Goal: Task Accomplishment & Management: Use online tool/utility

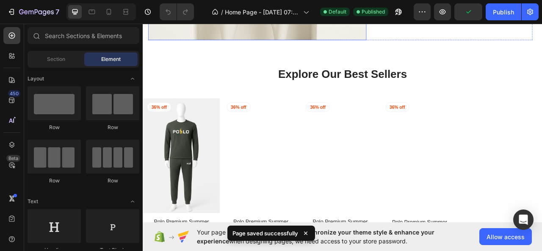
scroll to position [381, 0]
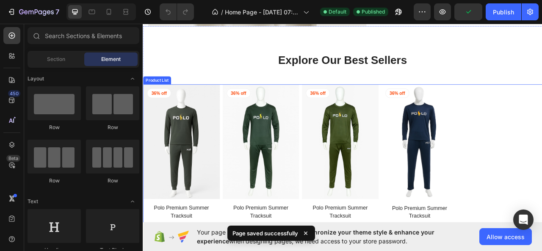
click at [542, 169] on div "Product Images 36% off Product Badge Row Polo Premium Summer Tracksuit Product …" at bounding box center [397, 201] width 508 height 201
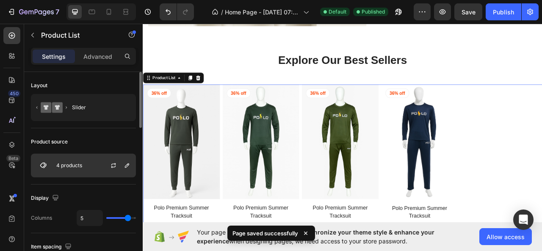
click at [79, 166] on p "4 products" at bounding box center [69, 166] width 26 height 6
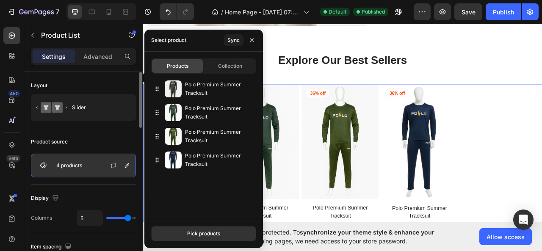
click at [90, 155] on div "4 products" at bounding box center [83, 166] width 105 height 24
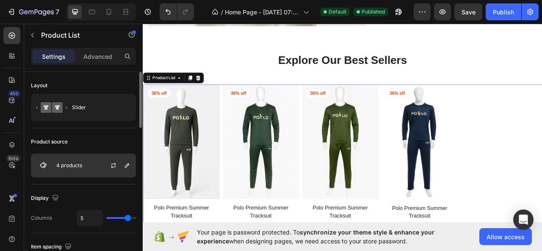
click at [102, 163] on div at bounding box center [116, 165] width 37 height 23
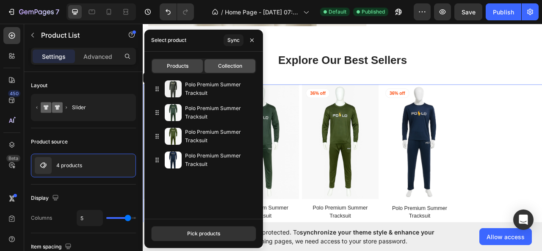
click at [212, 72] on div "Collection" at bounding box center [230, 66] width 51 height 14
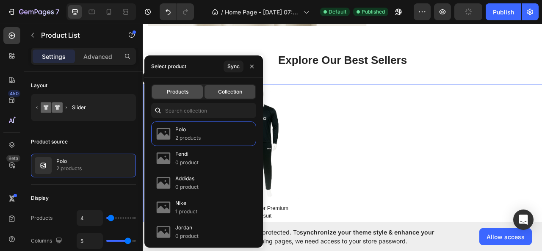
click at [162, 87] on div "Products" at bounding box center [177, 92] width 51 height 14
type input "5"
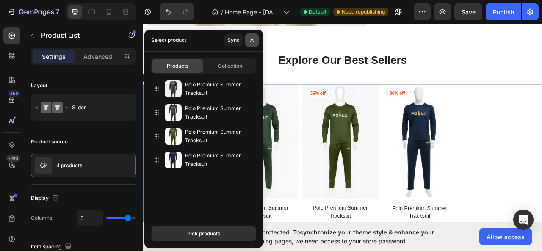
click at [251, 38] on icon "button" at bounding box center [252, 40] width 7 height 7
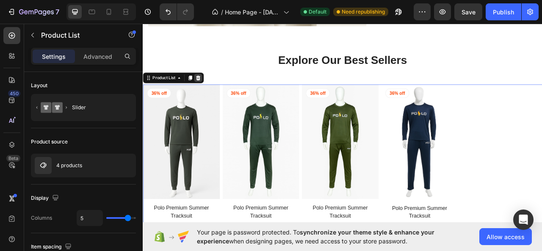
click at [216, 94] on icon at bounding box center [213, 93] width 7 height 7
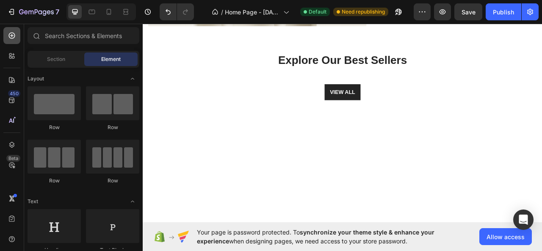
click at [11, 44] on div at bounding box center [11, 35] width 17 height 17
click at [11, 39] on icon at bounding box center [12, 35] width 8 height 8
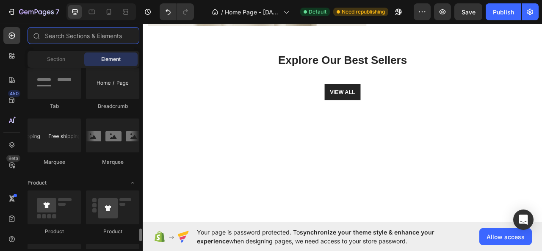
scroll to position [1059, 0]
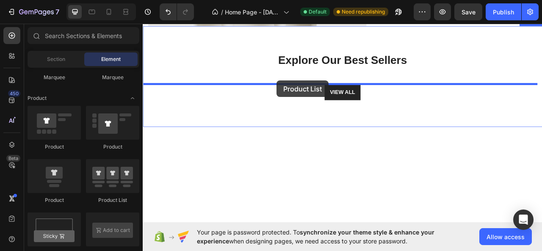
drag, startPoint x: 235, startPoint y: 202, endPoint x: 313, endPoint y: 97, distance: 131.1
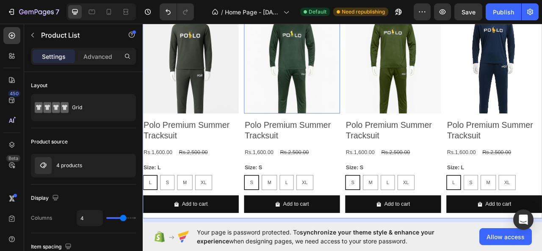
scroll to position [508, 0]
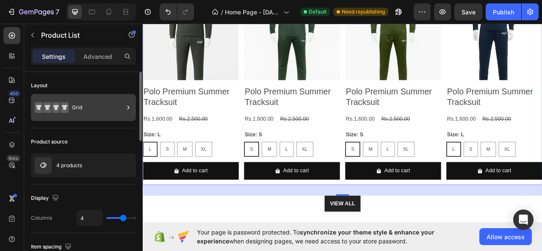
click at [76, 115] on div "Grid" at bounding box center [98, 107] width 52 height 19
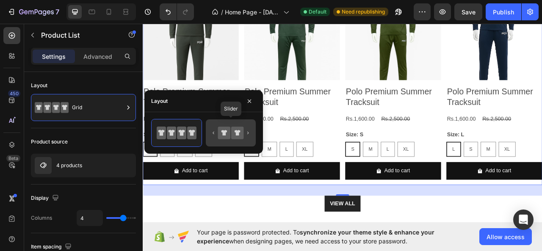
click at [212, 129] on icon at bounding box center [231, 132] width 40 height 17
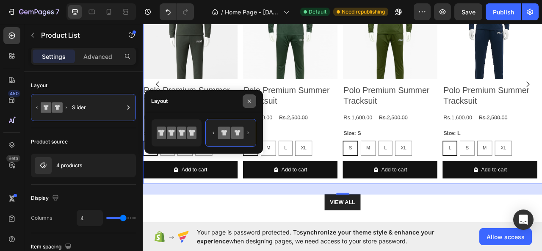
click at [254, 100] on button "button" at bounding box center [250, 101] width 14 height 14
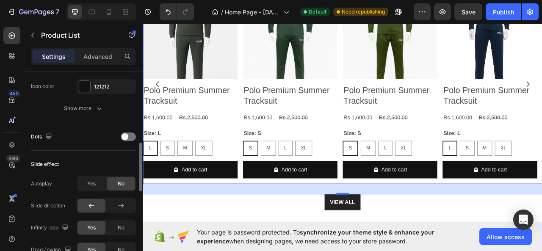
scroll to position [339, 0]
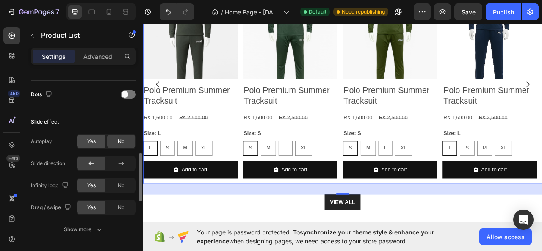
click at [99, 137] on div "Yes" at bounding box center [91, 142] width 28 height 14
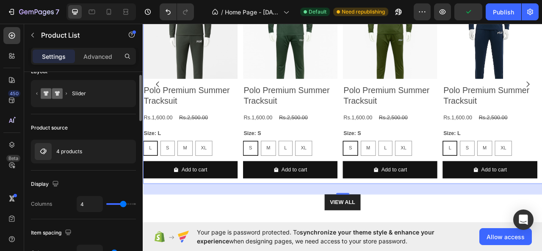
scroll to position [0, 0]
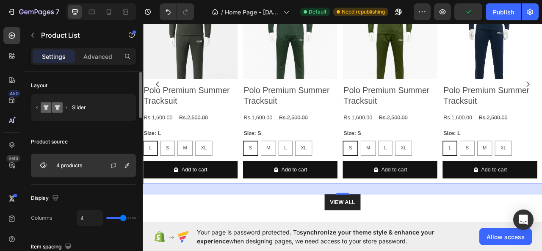
click at [81, 174] on div "4 products" at bounding box center [83, 166] width 105 height 24
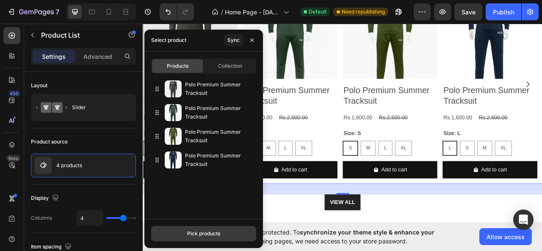
click at [180, 227] on button "Pick products" at bounding box center [203, 233] width 105 height 15
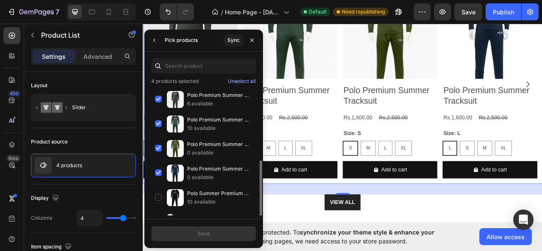
scroll to position [41, 0]
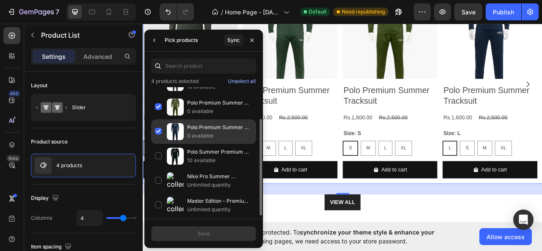
click at [158, 144] on div "Polo Premium Summer Tracksuit 0 available" at bounding box center [203, 156] width 105 height 25
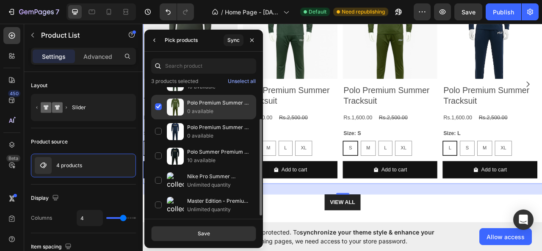
click at [159, 119] on div "Polo Premium Summer Tracksuit 0 available" at bounding box center [203, 131] width 105 height 25
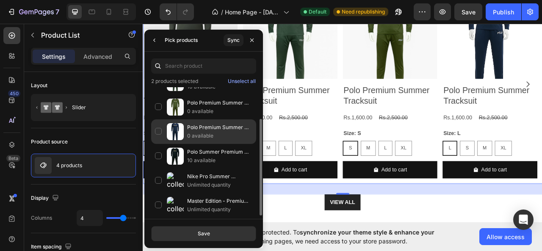
scroll to position [0, 0]
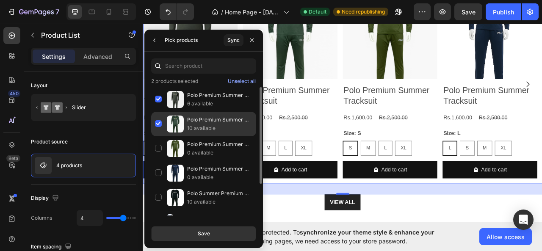
click at [158, 136] on div "Polo Premium Summer Tracksuit 10 available" at bounding box center [203, 148] width 105 height 25
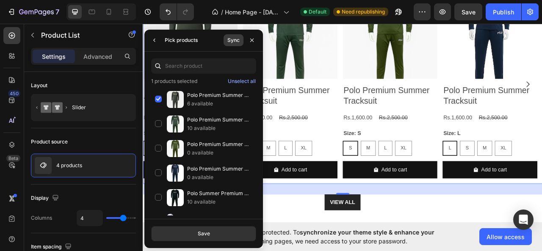
click at [234, 43] on div "Sync" at bounding box center [233, 40] width 12 height 8
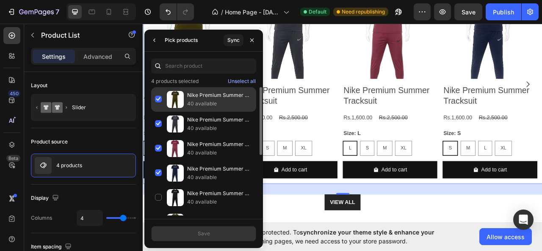
click at [161, 112] on div "Nike Premium Summer Tracksuit 40 available" at bounding box center [203, 124] width 105 height 25
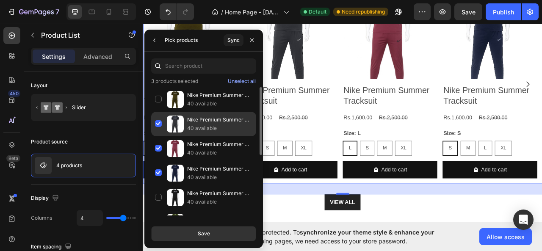
click at [160, 136] on div "Nike Premium Summer Tracksuit 40 available" at bounding box center [203, 148] width 105 height 25
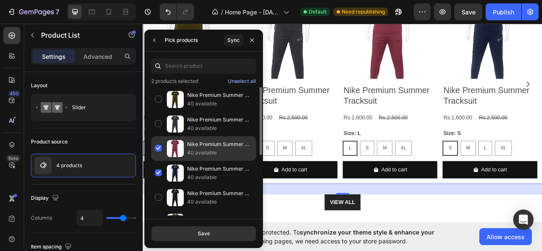
click at [159, 161] on div "Nike Premium Summer Tracksuit 40 available" at bounding box center [203, 173] width 105 height 25
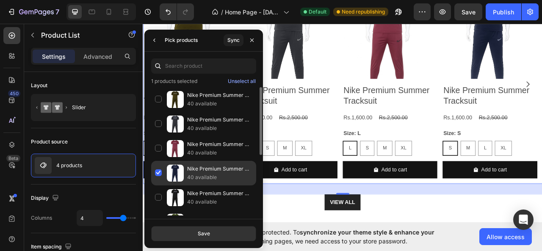
click at [155, 185] on div "Nike Premium Summer Tracksuit 40 available" at bounding box center [203, 197] width 105 height 25
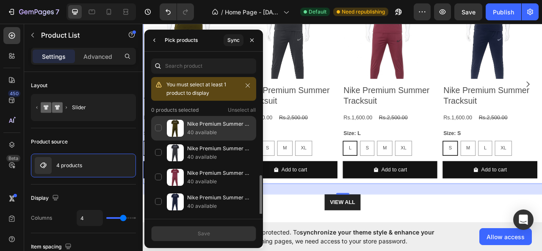
scroll to position [42, 0]
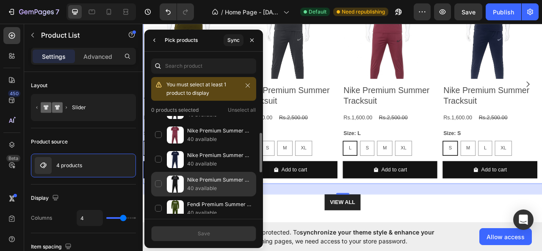
click at [157, 196] on div "Nike Premium Summer Tracksuit 40 available" at bounding box center [203, 208] width 105 height 25
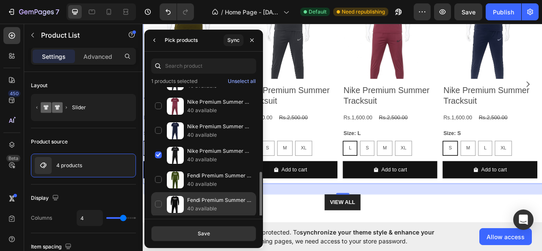
scroll to position [127, 0]
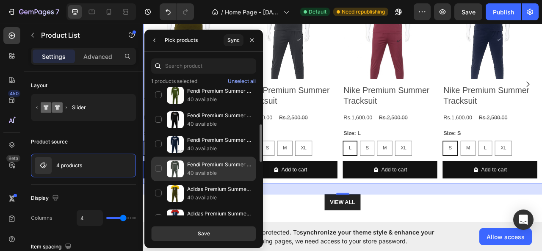
click at [158, 181] on div "Fendi Premium Summer Tracksuit 40 available" at bounding box center [203, 193] width 105 height 25
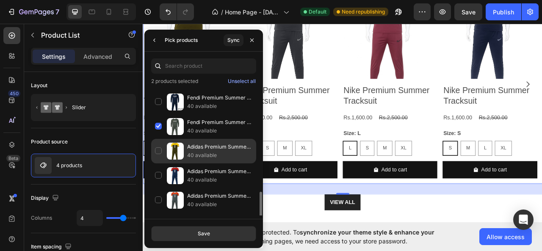
scroll to position [212, 0]
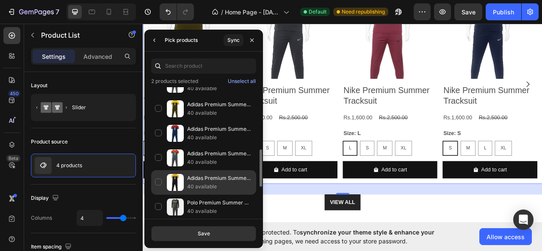
click at [157, 195] on div "Adidas Premium Summer Tracksuit 40 available" at bounding box center [203, 207] width 105 height 25
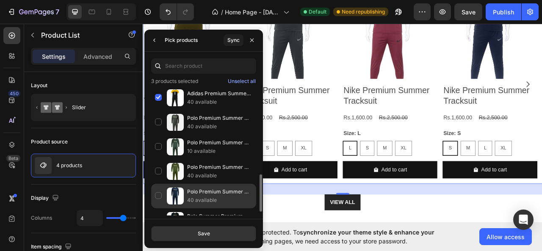
click at [158, 208] on div "Polo Premium Summer Tracksuit 40 available" at bounding box center [203, 220] width 105 height 25
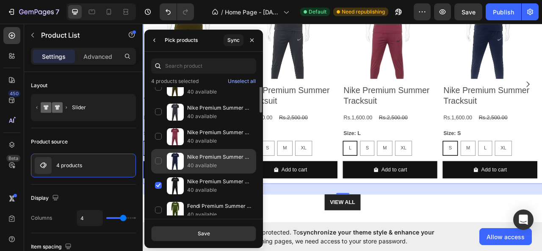
scroll to position [0, 0]
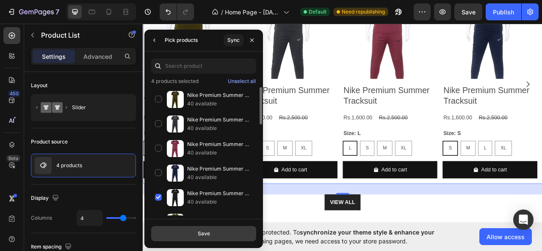
click at [195, 234] on button "Save" at bounding box center [203, 233] width 105 height 15
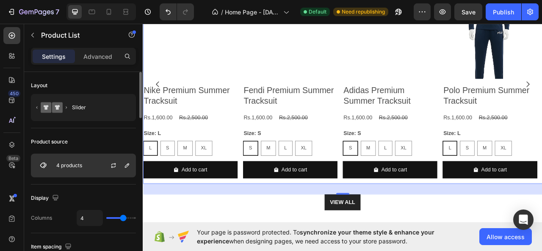
click at [86, 169] on div "4 products" at bounding box center [83, 166] width 105 height 24
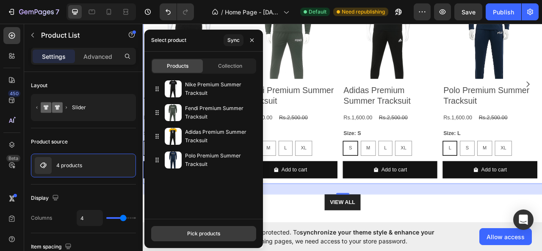
click at [189, 235] on div "Pick products" at bounding box center [203, 234] width 33 height 8
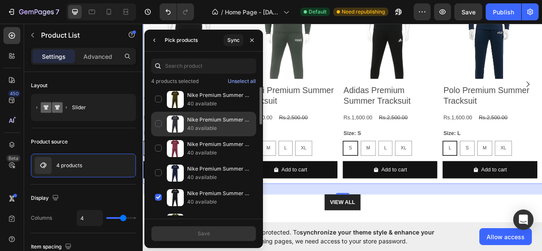
click at [160, 136] on div "Nike Premium Summer Tracksuit 40 available" at bounding box center [203, 148] width 105 height 25
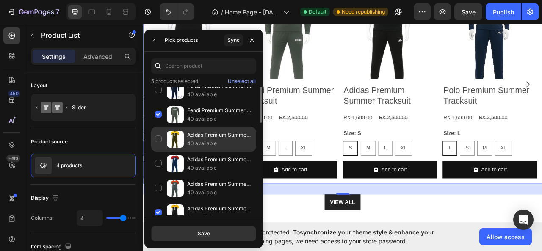
scroll to position [97, 0]
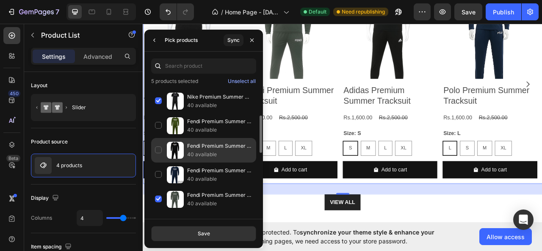
click at [160, 163] on div "Fendi Premium Summer Tracksuit 40 available" at bounding box center [203, 175] width 105 height 25
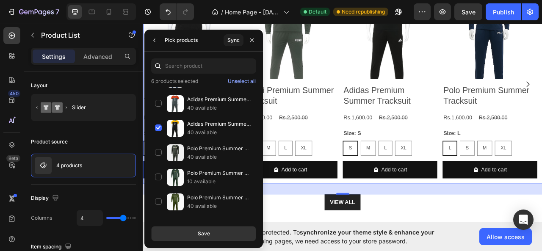
scroll to position [308, 0]
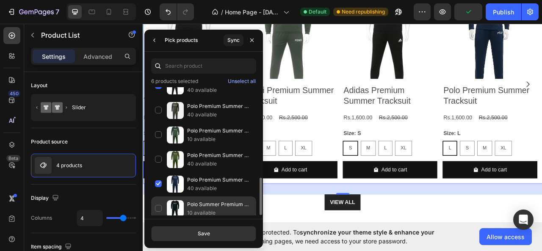
click at [162, 202] on div "Polo Summer Premium Tracksuit 10 available" at bounding box center [203, 208] width 105 height 25
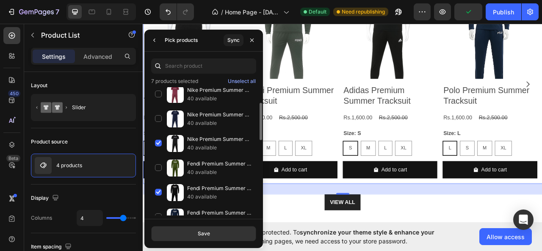
scroll to position [0, 0]
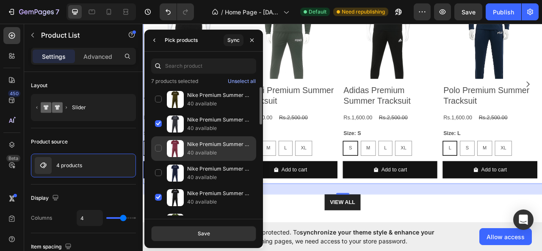
click at [158, 161] on div "Nike Premium Summer Tracksuit 40 available" at bounding box center [203, 173] width 105 height 25
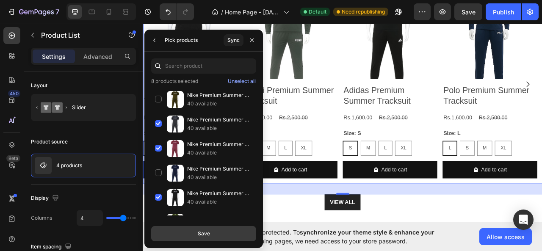
click at [204, 230] on div "Save" at bounding box center [204, 234] width 12 height 8
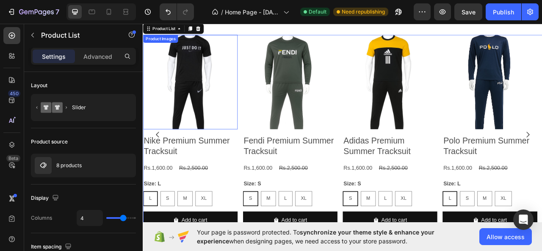
scroll to position [381, 0]
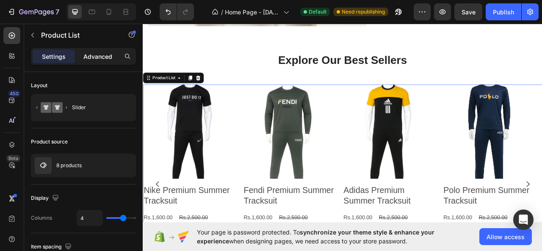
click at [106, 60] on p "Advanced" at bounding box center [97, 56] width 29 height 9
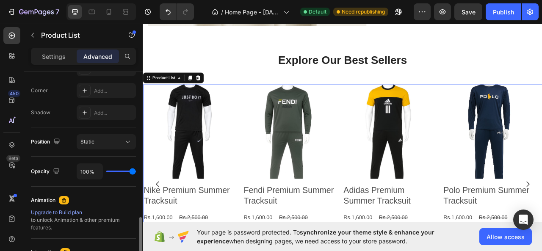
scroll to position [383, 0]
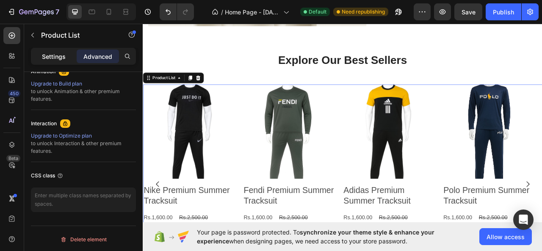
click at [42, 51] on div "Settings" at bounding box center [54, 57] width 42 height 14
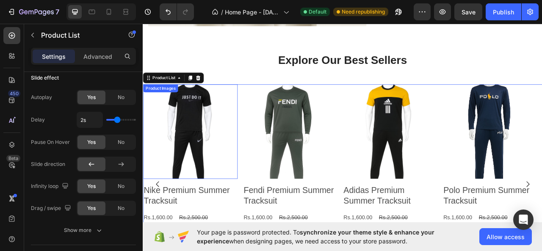
scroll to position [508, 0]
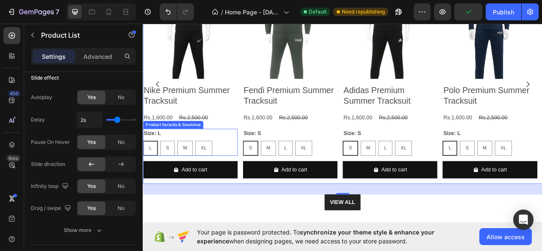
click at [239, 169] on div "Size: L L L L S S S M M M XL XL XL" at bounding box center [203, 175] width 120 height 34
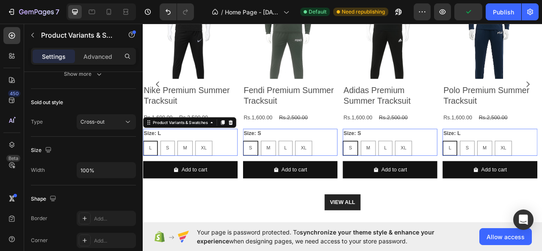
scroll to position [0, 0]
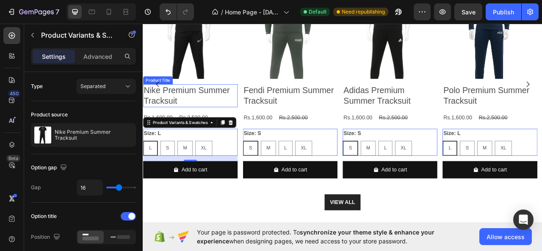
click at [230, 122] on h2 "Nike Premium Summer Tracksuit" at bounding box center [203, 115] width 120 height 29
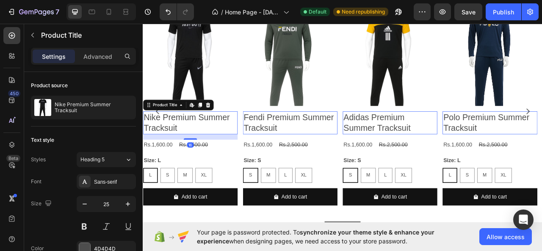
scroll to position [423, 0]
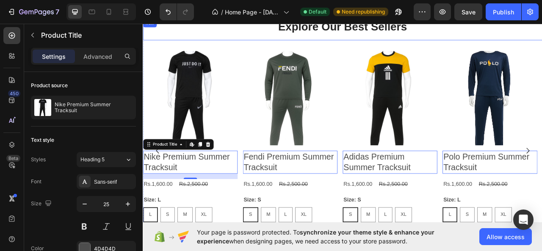
click at [497, 43] on div "Explore Our Best Sellers Heading" at bounding box center [397, 32] width 508 height 27
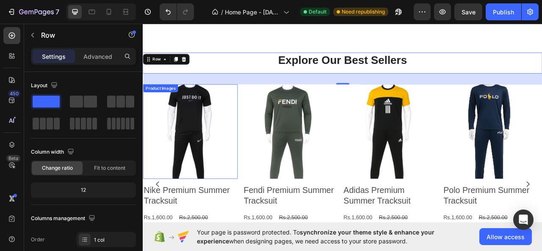
scroll to position [508, 0]
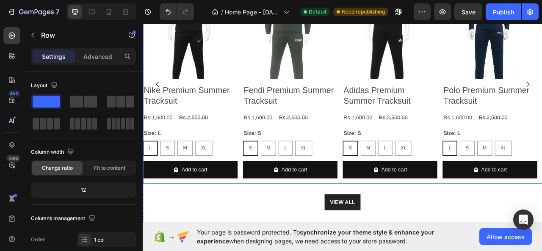
click at [265, 222] on div "Product Images Nike Premium Summer Tracksuit Product Title Rs.1,600.00 Product …" at bounding box center [397, 101] width 508 height 254
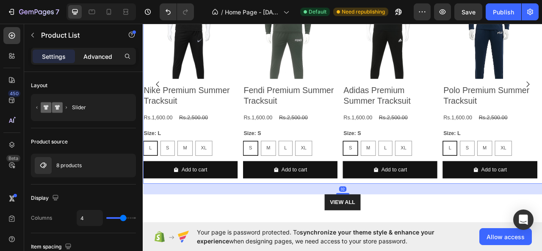
click at [84, 60] on p "Advanced" at bounding box center [97, 56] width 29 height 9
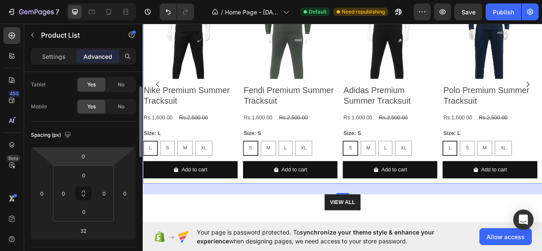
scroll to position [85, 0]
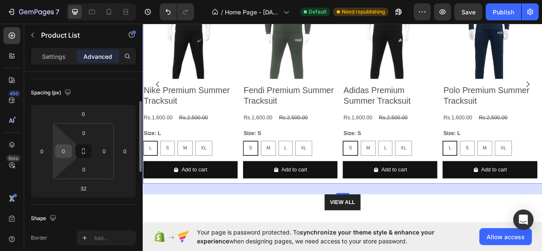
click at [69, 152] on input "0" at bounding box center [63, 151] width 13 height 13
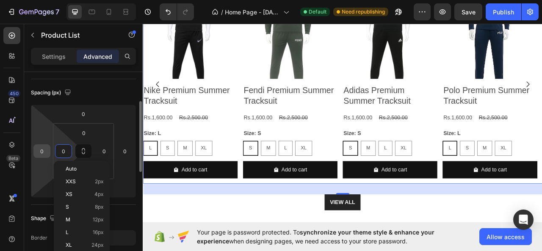
click at [49, 155] on div "0" at bounding box center [41, 151] width 17 height 14
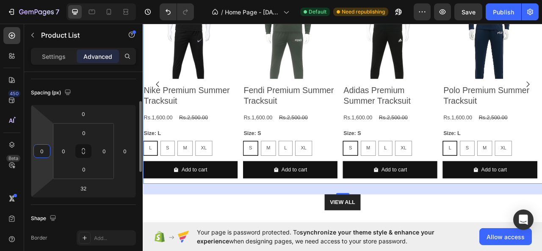
click at [46, 151] on input "0" at bounding box center [42, 151] width 13 height 13
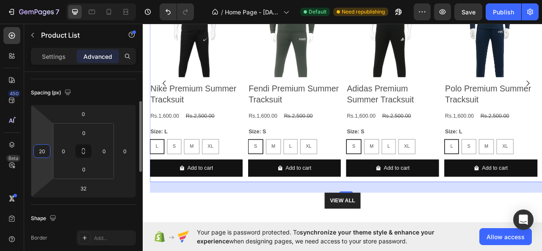
scroll to position [507, 0]
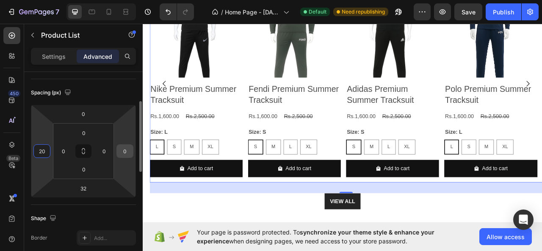
type input "20"
click at [127, 150] on input "0" at bounding box center [125, 151] width 13 height 13
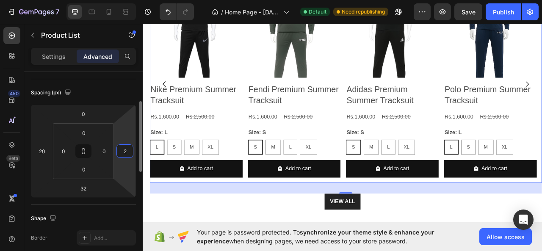
type input "20"
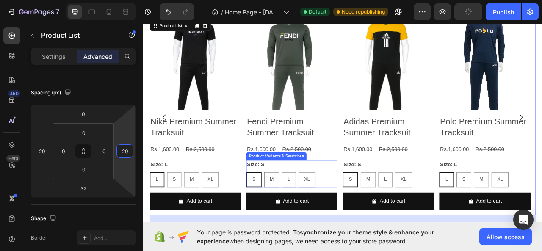
scroll to position [506, 0]
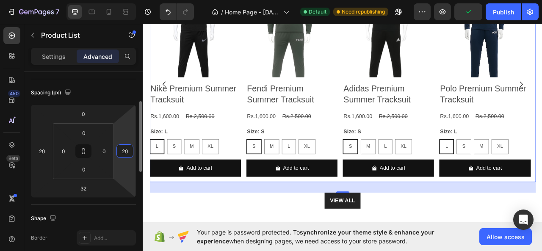
click at [126, 153] on input "20" at bounding box center [125, 151] width 13 height 13
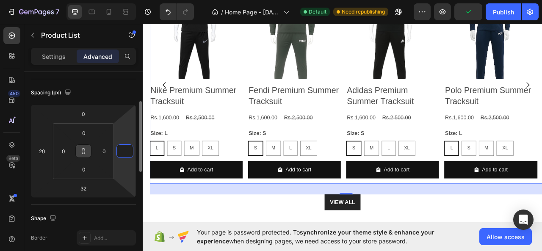
scroll to position [507, 0]
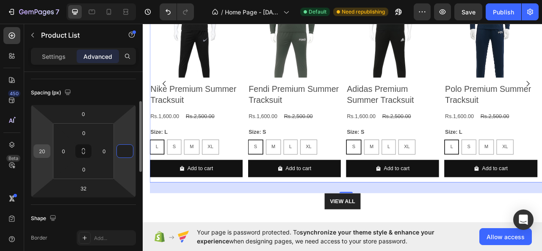
click at [43, 152] on input "20" at bounding box center [42, 151] width 13 height 13
type input "0"
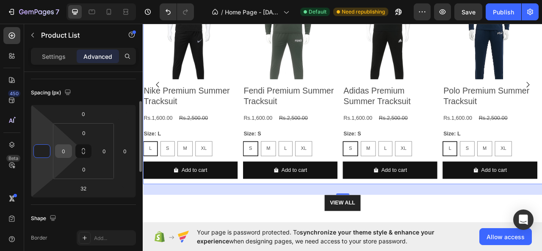
scroll to position [508, 0]
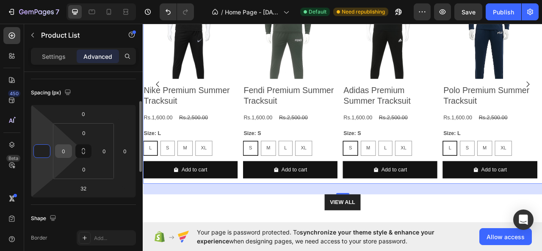
type input "0"
click at [61, 151] on input "0" at bounding box center [63, 151] width 13 height 13
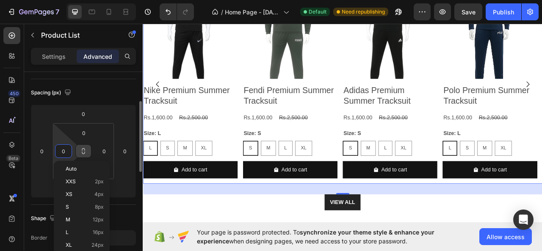
click at [84, 149] on icon at bounding box center [83, 151] width 7 height 7
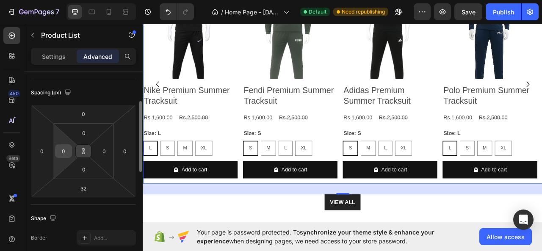
click at [63, 151] on input "0" at bounding box center [63, 151] width 13 height 13
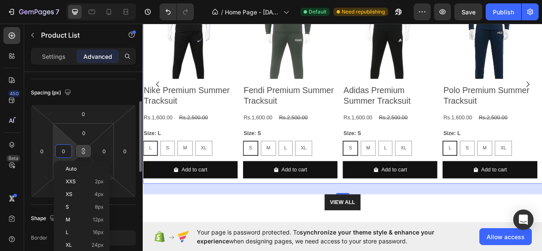
type input "20"
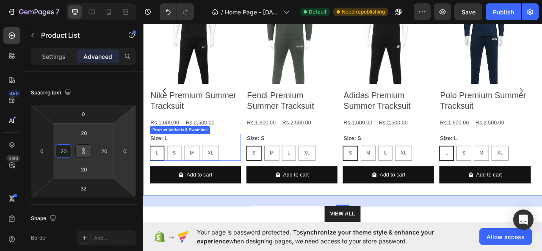
scroll to position [464, 0]
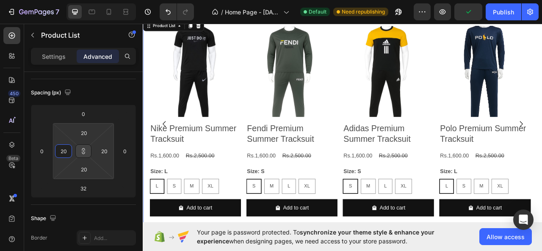
type input "0"
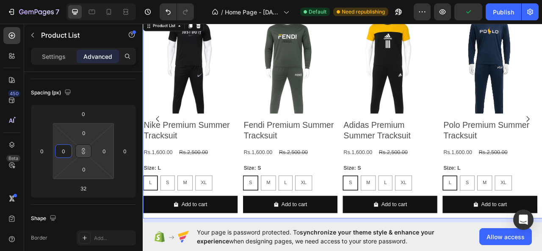
scroll to position [466, 0]
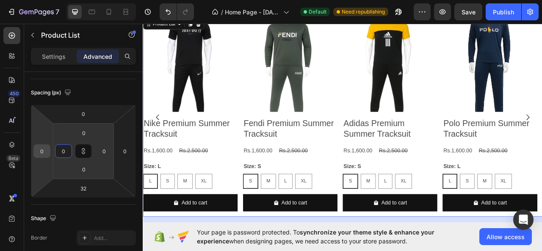
click at [42, 155] on input "0" at bounding box center [42, 151] width 13 height 13
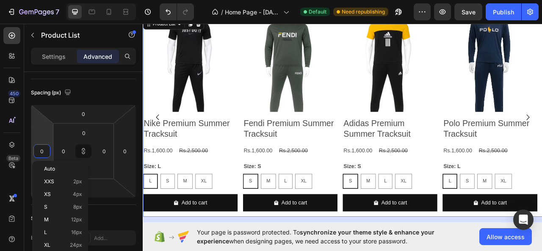
type input "2"
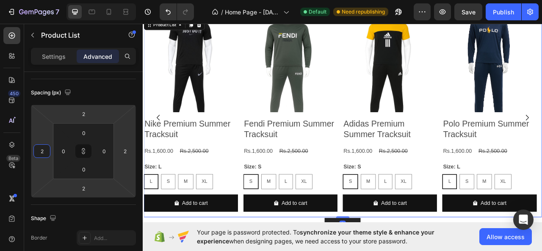
type input "20"
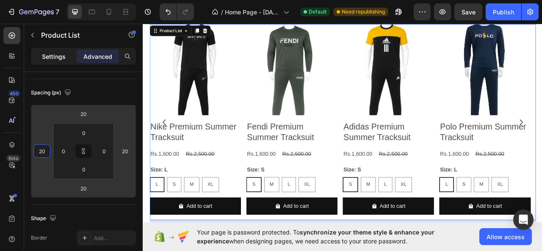
click at [38, 62] on div "Settings" at bounding box center [54, 57] width 42 height 14
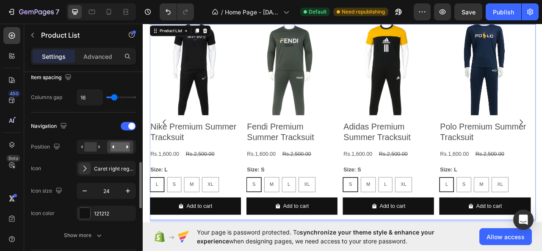
scroll to position [212, 0]
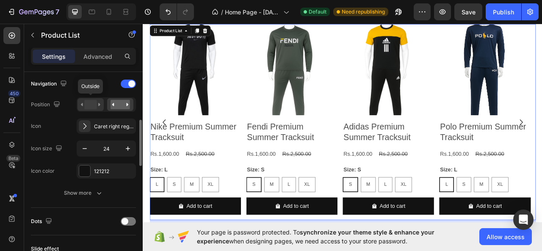
click at [87, 105] on rect at bounding box center [90, 104] width 12 height 9
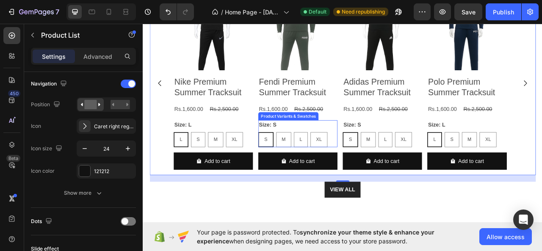
scroll to position [550, 0]
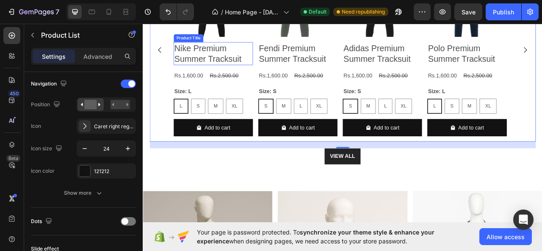
click at [200, 61] on div "Nike Premium Summer Tracksuit Product Title" at bounding box center [232, 62] width 101 height 29
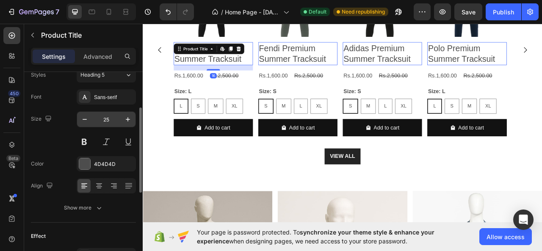
scroll to position [42, 0]
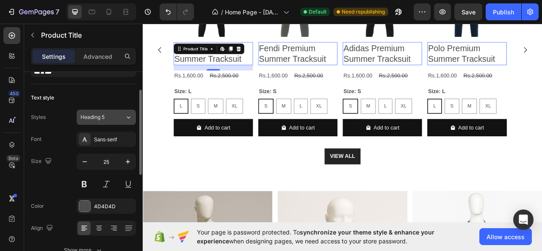
click at [109, 119] on div "Heading 5" at bounding box center [97, 117] width 34 height 8
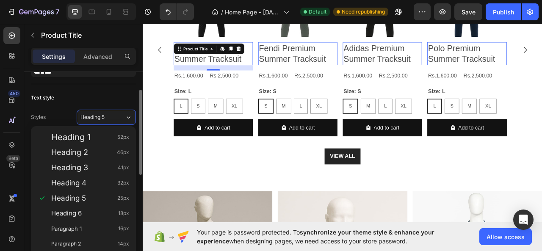
click at [82, 92] on div "Text style" at bounding box center [83, 98] width 105 height 14
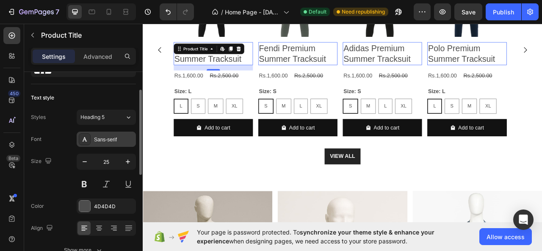
click at [86, 140] on icon at bounding box center [85, 139] width 5 height 4
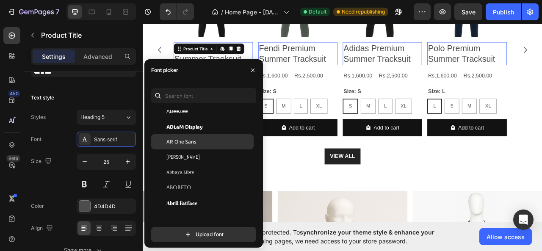
click at [172, 145] on span "AR One Sans" at bounding box center [181, 142] width 30 height 8
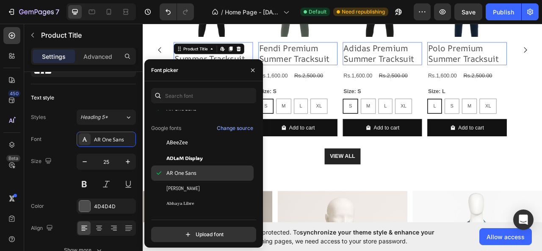
scroll to position [127, 0]
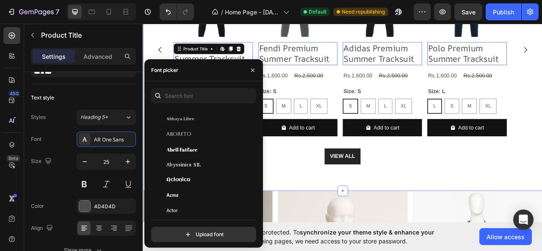
click at [326, 220] on div "Explore Our Best Sellers Heading Row Product Images Nike Premium Summer Tracksu…" at bounding box center [397, 48] width 508 height 380
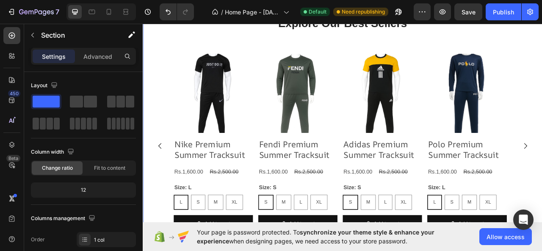
scroll to position [423, 0]
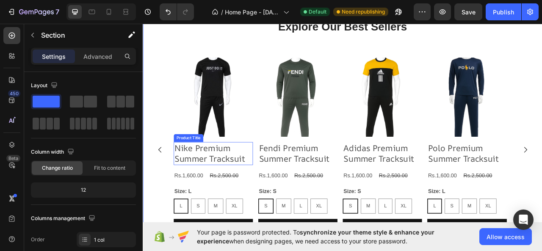
click at [196, 188] on h2 "Nike Premium Summer Tracksuit" at bounding box center [232, 189] width 101 height 29
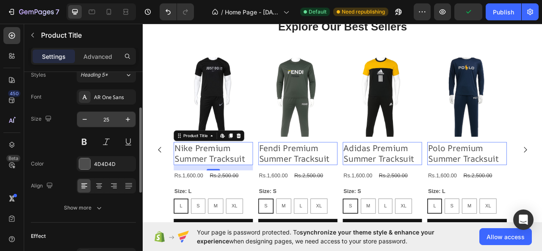
scroll to position [42, 0]
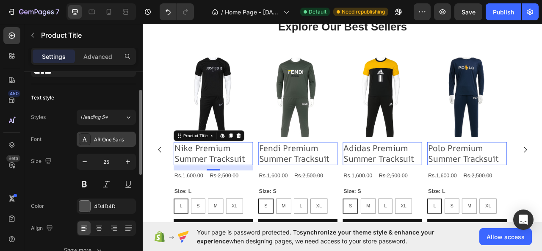
click at [90, 140] on div at bounding box center [85, 139] width 12 height 12
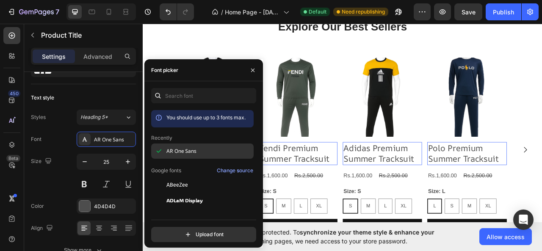
click at [172, 151] on span "AR One Sans" at bounding box center [181, 151] width 30 height 8
click at [255, 77] on div at bounding box center [253, 70] width 20 height 22
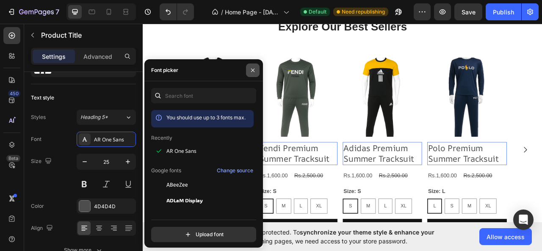
click at [255, 75] on button "button" at bounding box center [253, 71] width 14 height 14
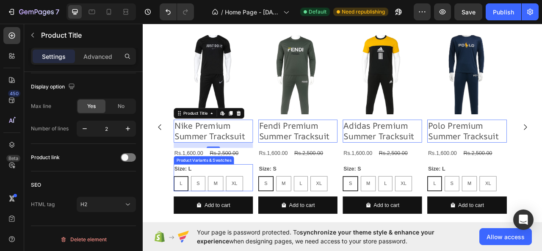
scroll to position [466, 0]
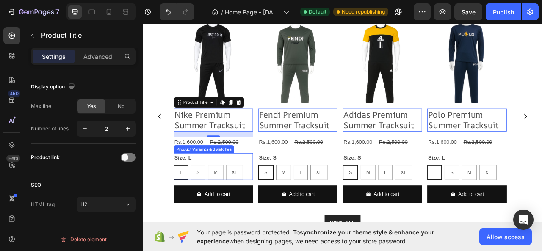
click at [223, 196] on div "Size: L L L L S S S M M M XL XL XL" at bounding box center [232, 206] width 101 height 34
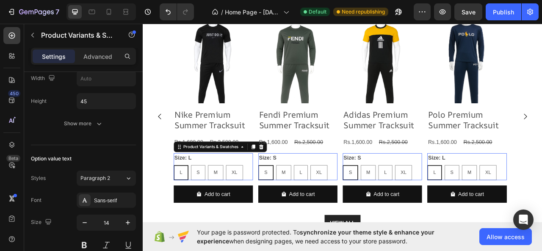
scroll to position [0, 0]
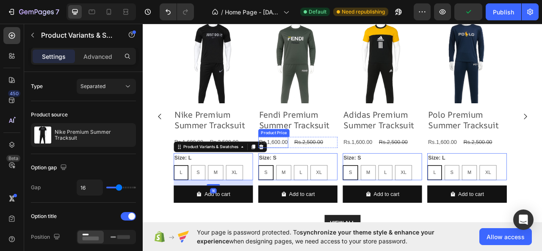
click at [220, 180] on div "Rs.1,600.00" at bounding box center [201, 176] width 38 height 14
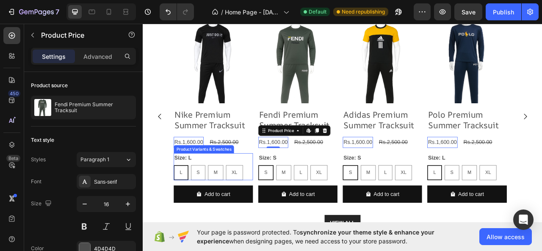
click at [243, 194] on div "Size: L L L L S S S M M M XL XL XL" at bounding box center [232, 206] width 101 height 34
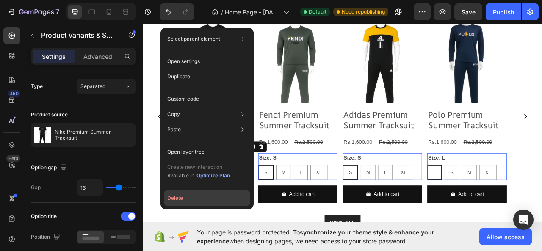
click at [206, 193] on button "Delete" at bounding box center [207, 198] width 86 height 15
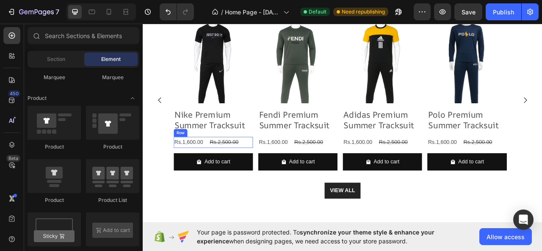
scroll to position [423, 0]
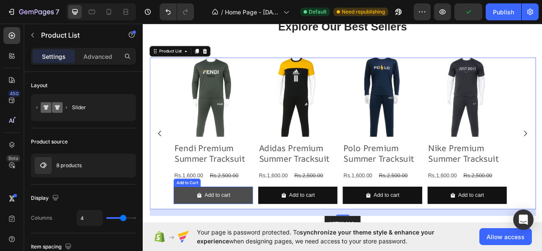
click at [175, 250] on button "Add to cart" at bounding box center [124, 243] width 101 height 22
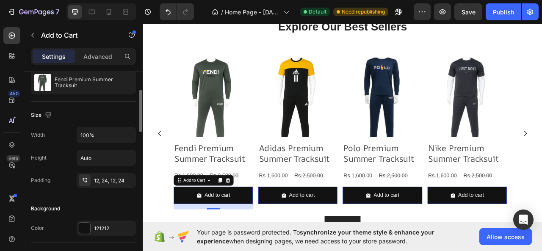
scroll to position [0, 0]
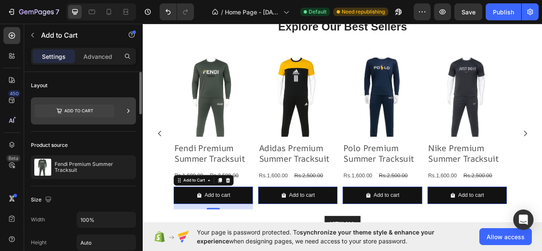
click at [98, 113] on icon at bounding box center [75, 111] width 80 height 13
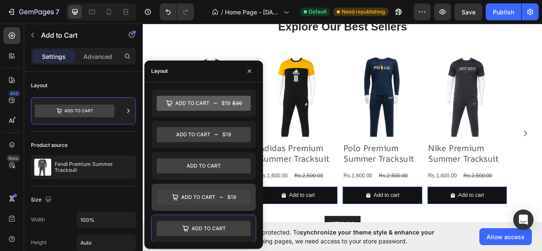
click at [186, 200] on icon at bounding box center [204, 197] width 94 height 15
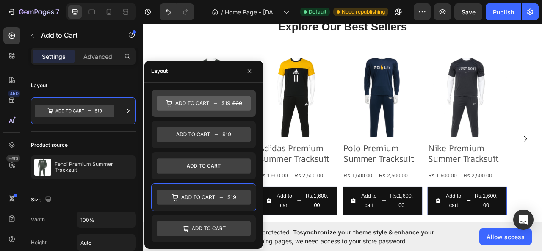
click at [196, 109] on icon at bounding box center [204, 103] width 94 height 15
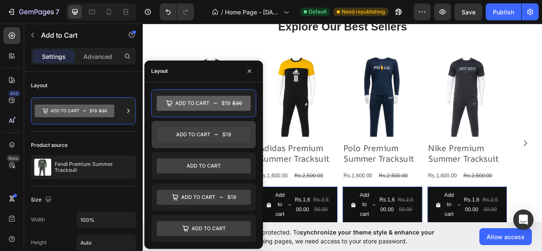
click at [201, 140] on icon at bounding box center [204, 134] width 94 height 15
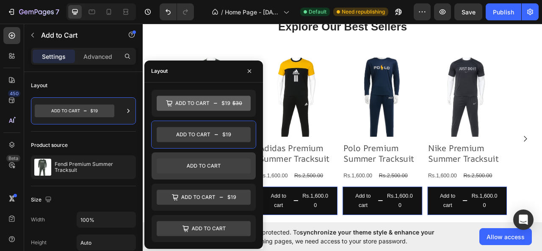
click at [197, 164] on icon at bounding box center [204, 165] width 94 height 15
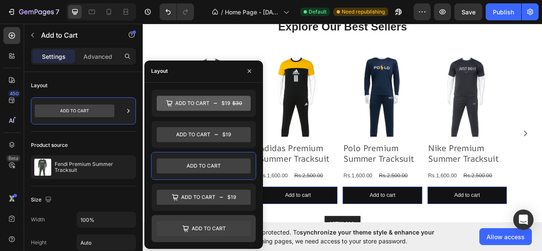
click at [204, 221] on icon at bounding box center [204, 228] width 94 height 15
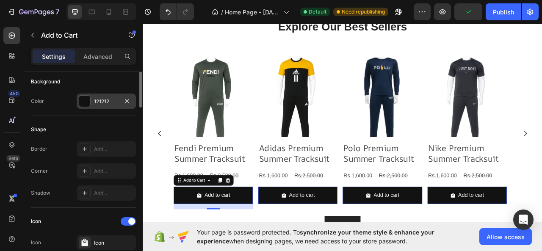
scroll to position [169, 0]
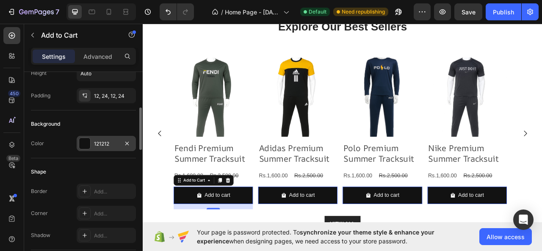
click at [101, 145] on div "121212" at bounding box center [106, 144] width 25 height 8
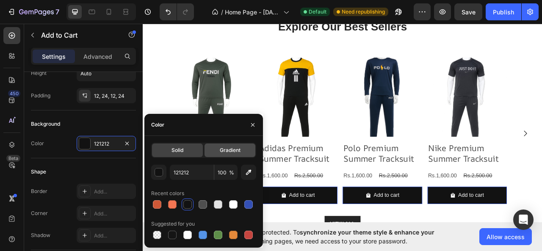
click at [217, 154] on div "Gradient" at bounding box center [230, 151] width 51 height 14
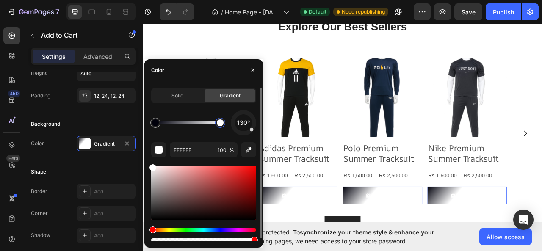
drag, startPoint x: 178, startPoint y: 125, endPoint x: 230, endPoint y: 129, distance: 52.3
click at [230, 129] on div "130°" at bounding box center [203, 122] width 105 height 25
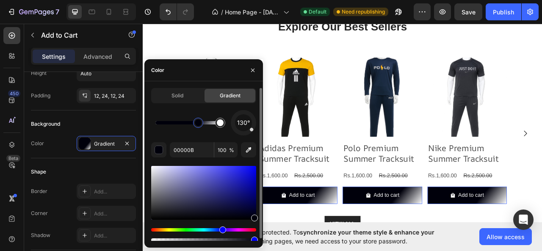
drag, startPoint x: 153, startPoint y: 124, endPoint x: 204, endPoint y: 134, distance: 51.8
drag, startPoint x: 200, startPoint y: 123, endPoint x: 153, endPoint y: 118, distance: 46.9
click at [153, 119] on div at bounding box center [155, 122] width 7 height 7
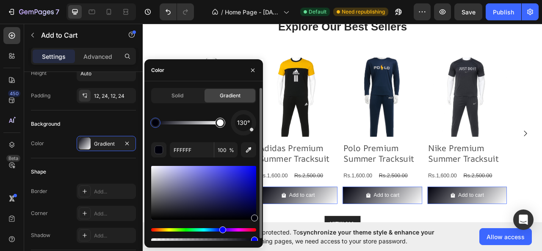
click at [219, 125] on div at bounding box center [220, 122] width 7 height 7
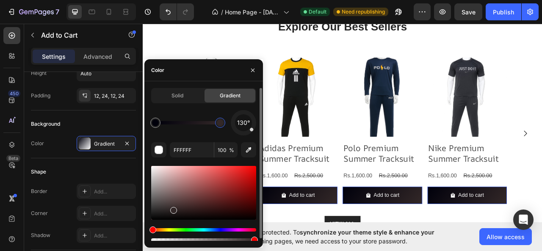
type input "332828"
drag, startPoint x: 160, startPoint y: 179, endPoint x: 177, endPoint y: 211, distance: 36.6
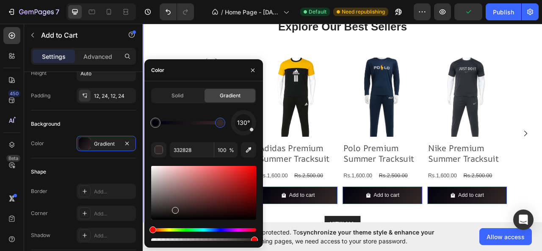
click at [315, 251] on div "Explore Our Best Sellers Heading Row Product Images Nike Premium Summer Tracksu…" at bounding box center [397, 154] width 508 height 271
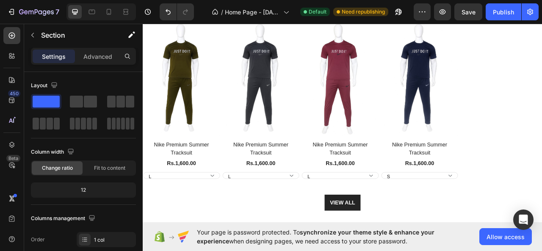
scroll to position [1039, 0]
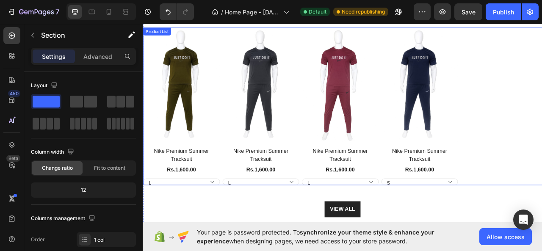
click at [542, 180] on div "Product Images Nike Premium Summer Tracksuit Product Title Rs.1,600.00 Product …" at bounding box center [397, 129] width 508 height 201
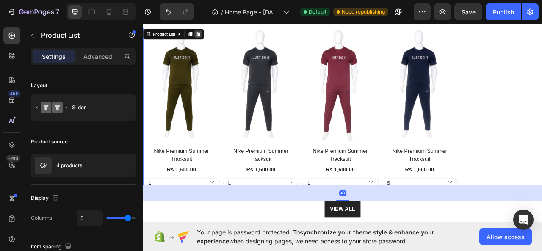
click at [214, 38] on icon at bounding box center [213, 37] width 7 height 7
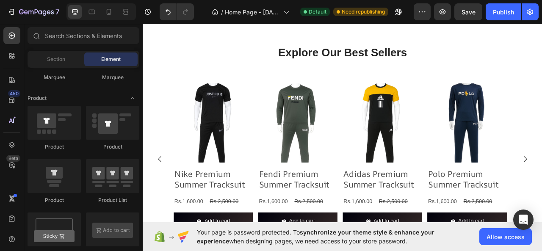
scroll to position [395, 0]
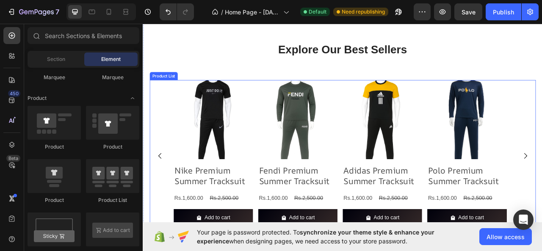
click at [169, 114] on div "Product Images Nike Premium Summer Tracksuit Product Title Rs.1,600.00 Product …" at bounding box center [396, 193] width 491 height 194
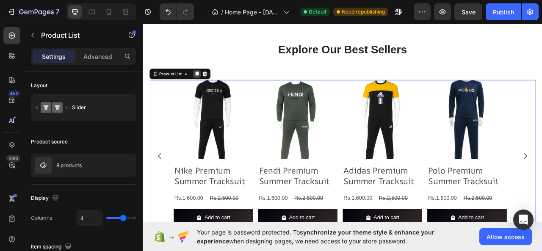
click at [215, 87] on div at bounding box center [211, 88] width 10 height 10
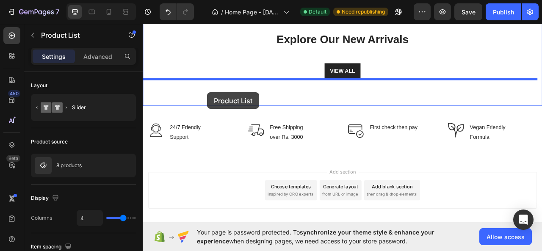
scroll to position [1156, 0]
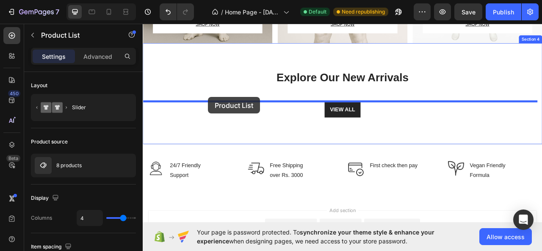
drag, startPoint x: 159, startPoint y: 44, endPoint x: 226, endPoint y: 118, distance: 99.8
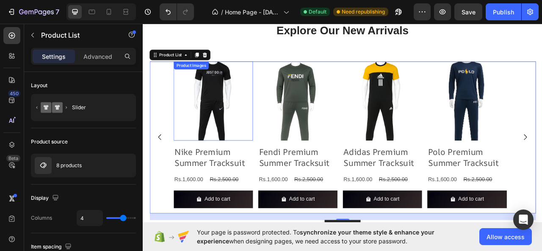
scroll to position [1240, 0]
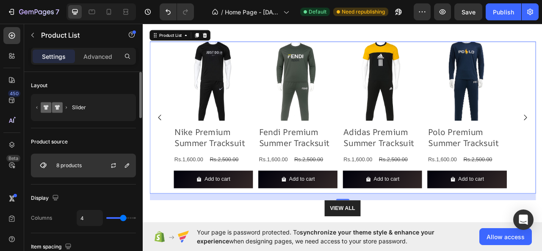
click at [92, 167] on div "8 products" at bounding box center [83, 166] width 105 height 24
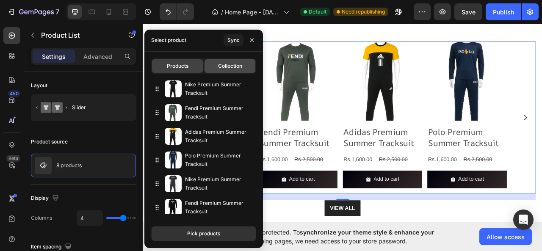
click at [231, 61] on div "Collection" at bounding box center [230, 66] width 51 height 14
type input "10"
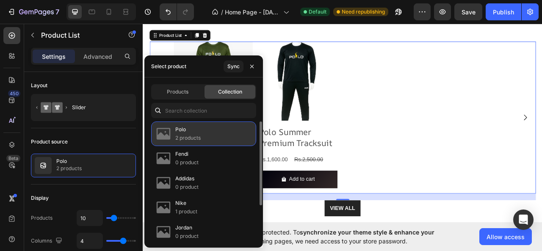
click at [177, 141] on p "2 products" at bounding box center [187, 138] width 25 height 8
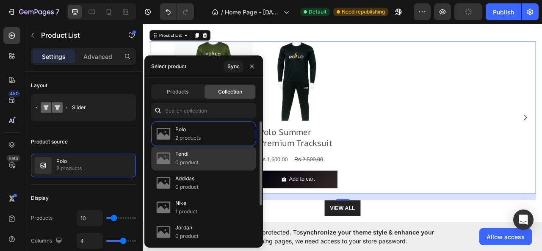
click at [180, 159] on p "0 product" at bounding box center [186, 162] width 23 height 8
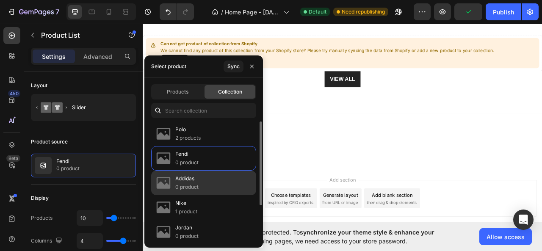
click at [186, 183] on p "0 product" at bounding box center [186, 187] width 23 height 8
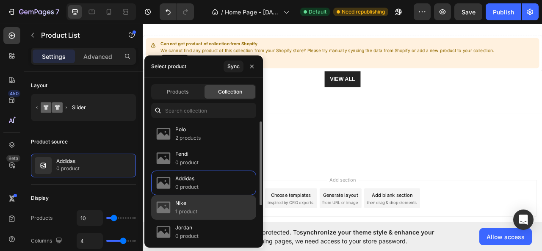
click at [190, 200] on p "Nike" at bounding box center [186, 203] width 22 height 8
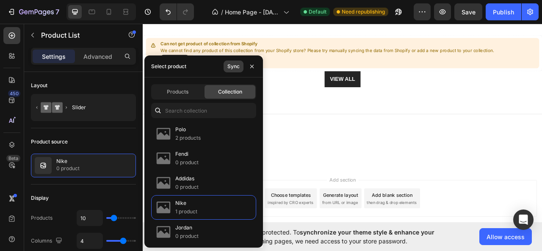
click at [239, 64] on div "Sync" at bounding box center [233, 67] width 12 height 8
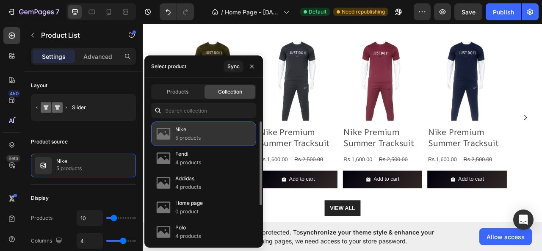
click at [196, 137] on p "5 products" at bounding box center [187, 138] width 25 height 8
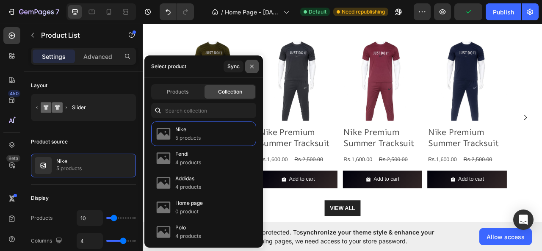
click at [250, 70] on button "button" at bounding box center [252, 67] width 14 height 14
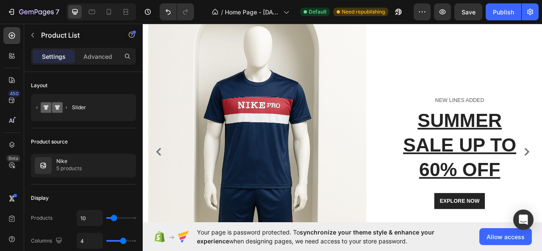
scroll to position [0, 0]
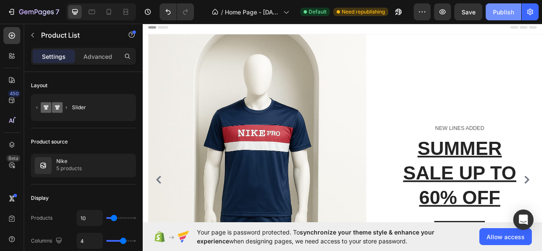
click at [510, 7] on button "Publish" at bounding box center [504, 11] width 36 height 17
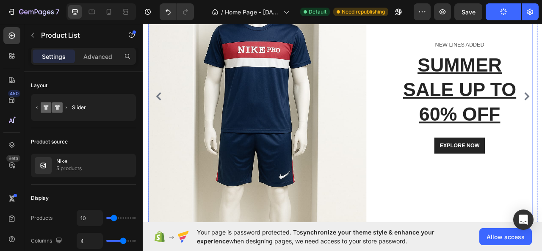
scroll to position [127, 0]
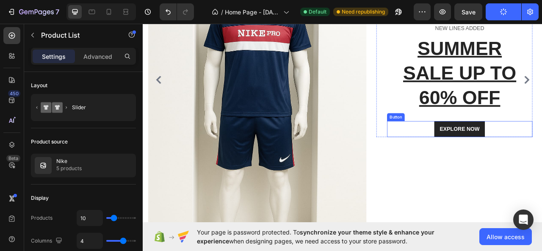
click at [542, 156] on div "EXPLORE NOW Button" at bounding box center [545, 158] width 185 height 20
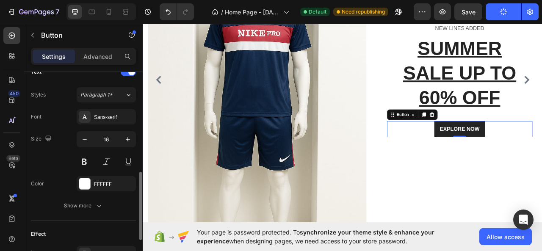
scroll to position [402, 0]
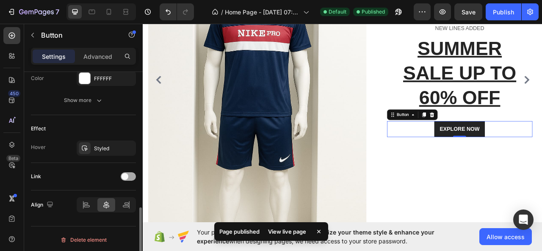
click at [123, 177] on div at bounding box center [128, 176] width 15 height 8
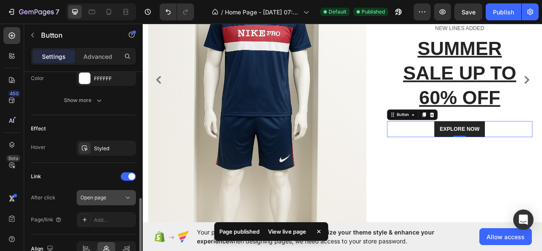
click at [115, 201] on button "Open page" at bounding box center [106, 197] width 59 height 15
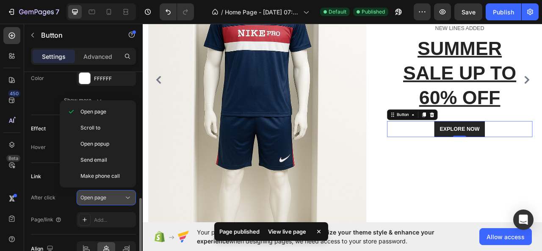
click at [112, 194] on div "Open page" at bounding box center [101, 198] width 43 height 8
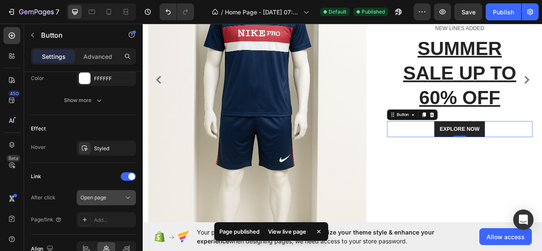
scroll to position [444, 0]
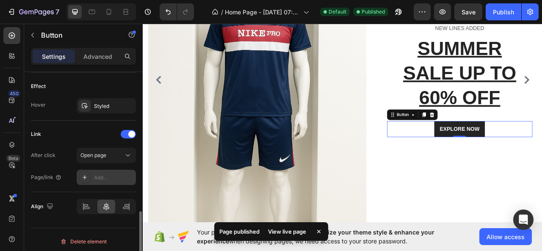
click at [80, 179] on div at bounding box center [85, 178] width 12 height 12
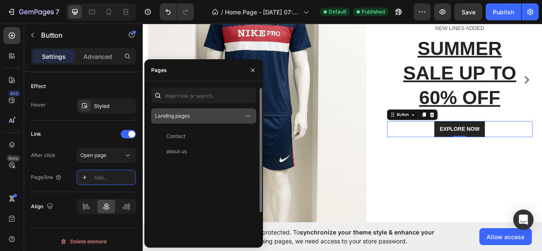
click at [179, 122] on button "Landing pages" at bounding box center [203, 115] width 105 height 15
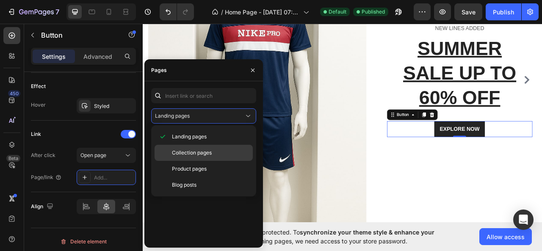
click at [180, 161] on div "Collection pages" at bounding box center [204, 169] width 98 height 16
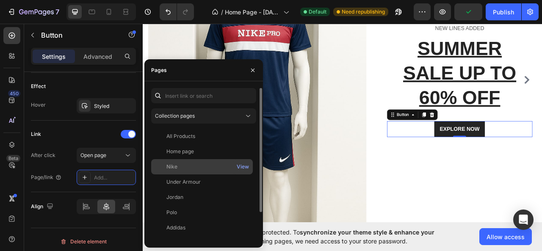
click at [175, 166] on div "Nike" at bounding box center [171, 167] width 11 height 8
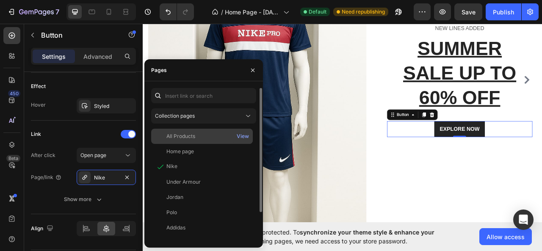
click at [175, 144] on div "All Products View" at bounding box center [202, 151] width 102 height 15
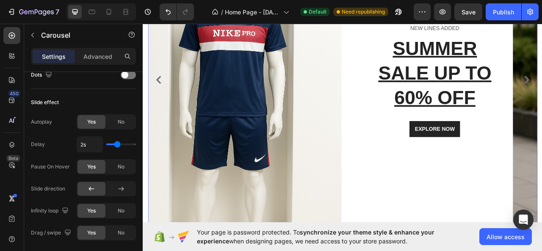
scroll to position [0, 0]
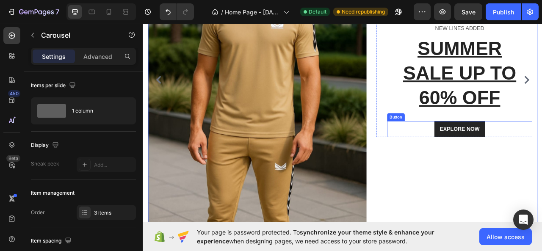
click at [542, 160] on div "EXPLORE NOW Button" at bounding box center [545, 158] width 185 height 20
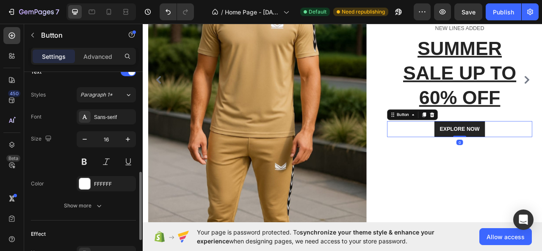
scroll to position [402, 0]
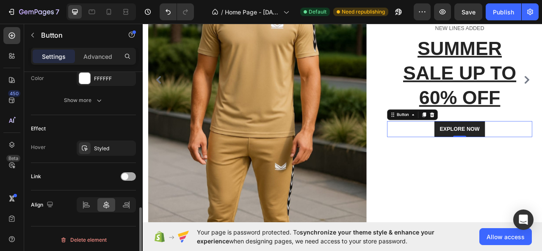
click at [126, 175] on span at bounding box center [125, 176] width 7 height 7
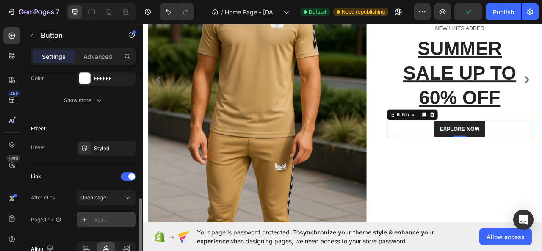
click at [85, 216] on icon at bounding box center [84, 219] width 7 height 7
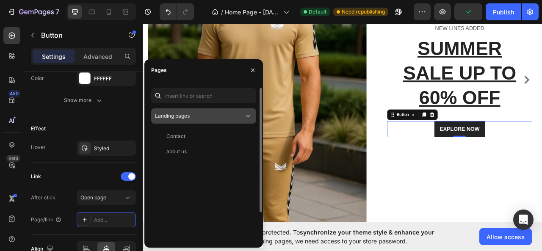
click at [166, 121] on button "Landing pages" at bounding box center [203, 115] width 105 height 15
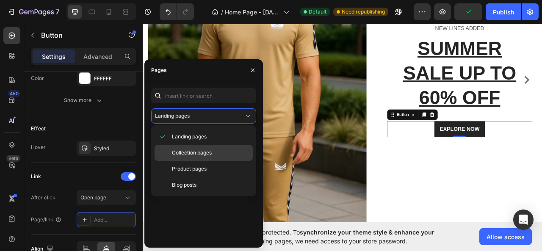
click at [174, 161] on div "Collection pages" at bounding box center [204, 169] width 98 height 16
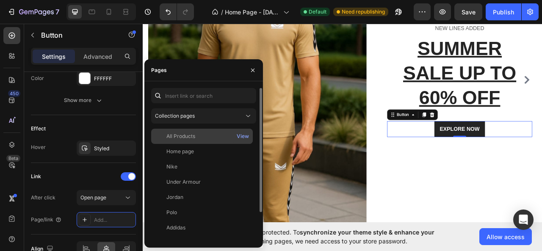
click at [175, 144] on div "All Products View" at bounding box center [202, 151] width 102 height 15
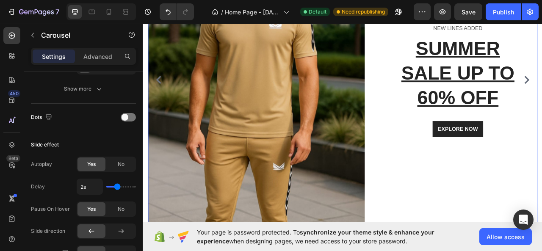
scroll to position [0, 0]
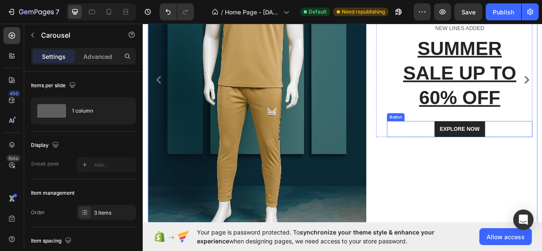
click at [542, 160] on div "EXPLORE NOW Button" at bounding box center [545, 158] width 185 height 20
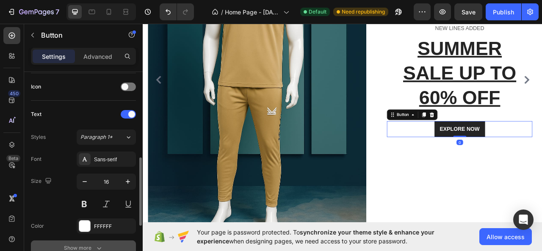
scroll to position [402, 0]
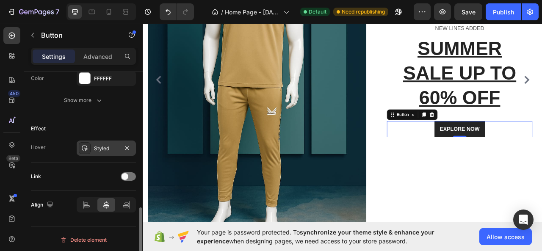
click at [93, 149] on div "Styled" at bounding box center [106, 148] width 59 height 15
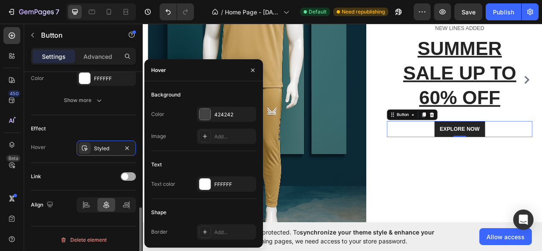
click at [131, 175] on div at bounding box center [128, 176] width 15 height 8
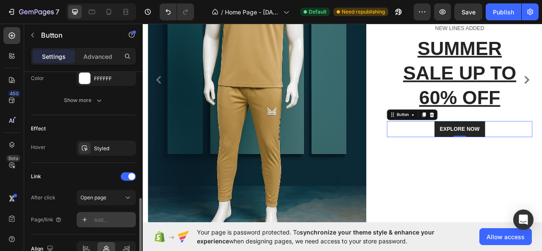
click at [83, 212] on div "Add..." at bounding box center [106, 219] width 59 height 15
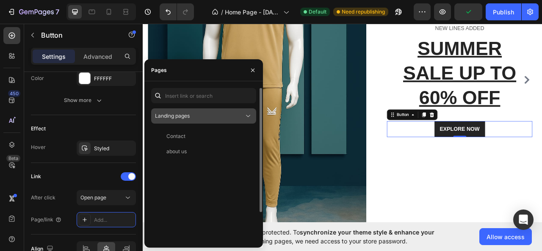
click at [174, 119] on span "Landing pages" at bounding box center [172, 116] width 35 height 8
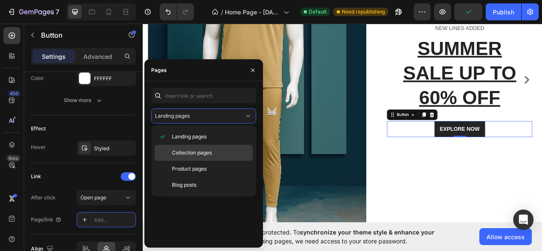
click at [185, 150] on span "Collection pages" at bounding box center [192, 153] width 40 height 8
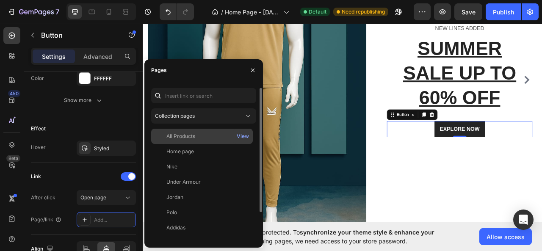
click at [180, 139] on div "All Products" at bounding box center [180, 137] width 29 height 8
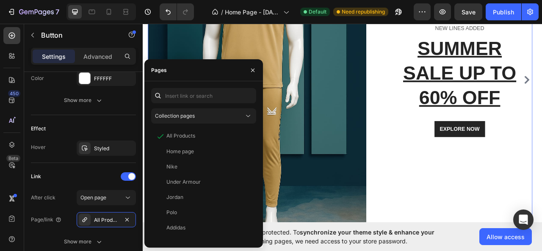
click at [430, 222] on div "Image NEW LINES ADDED Text block SUMMER SALE UP TO 60% OFF Heading EXPLORE NOW …" at bounding box center [393, 96] width 489 height 371
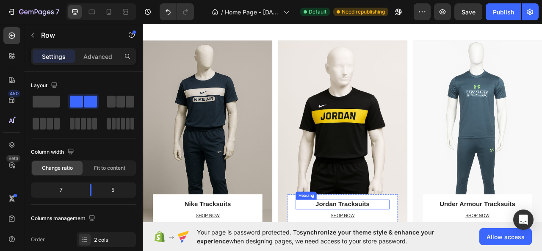
scroll to position [755, 0]
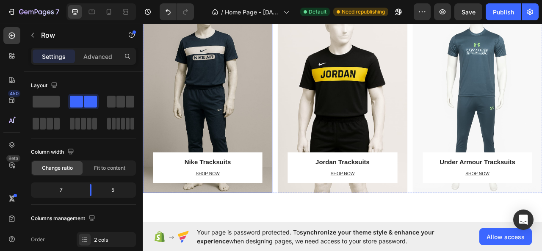
click at [269, 163] on div "Overlay" at bounding box center [225, 116] width 165 height 248
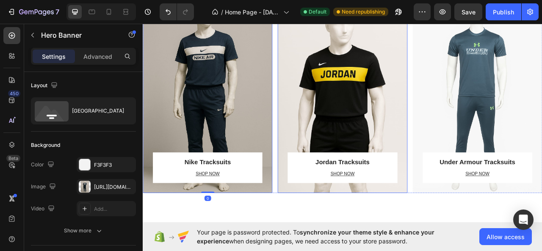
click at [364, 157] on div "Overlay" at bounding box center [396, 116] width 165 height 248
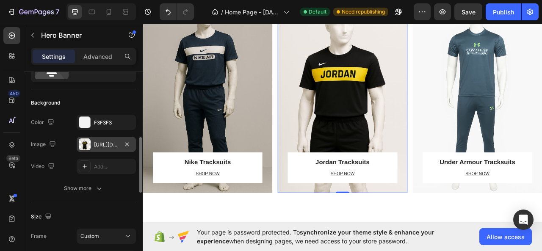
scroll to position [85, 0]
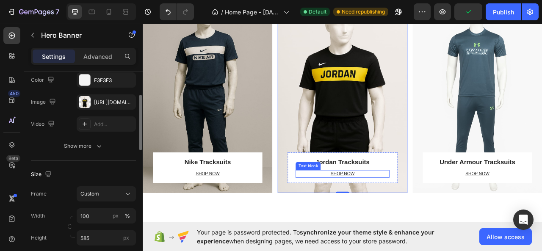
click at [352, 210] on div "SHOP NOW" at bounding box center [396, 215] width 119 height 10
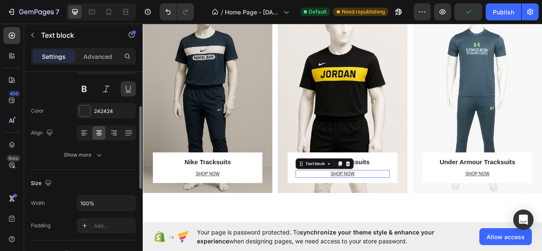
scroll to position [0, 0]
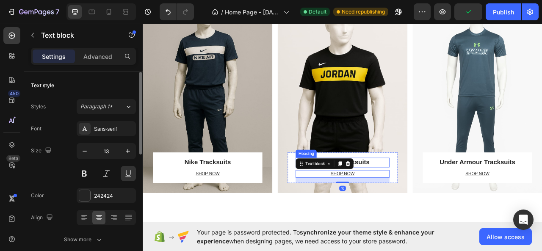
click at [440, 205] on h2 "Jordan Tracksuits" at bounding box center [396, 201] width 119 height 12
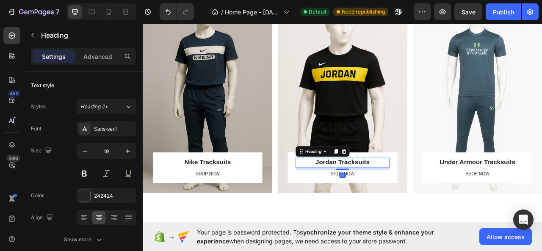
click at [373, 203] on h2 "Jordan Tracksuits" at bounding box center [396, 201] width 119 height 12
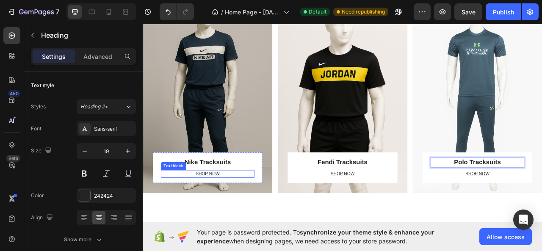
click at [257, 215] on p "SHOP NOW" at bounding box center [224, 215] width 117 height 8
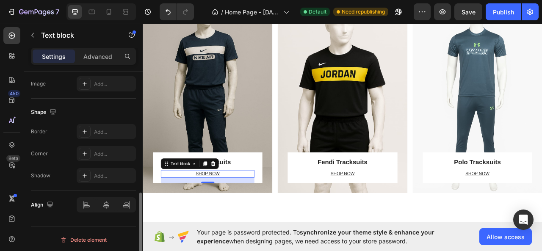
scroll to position [212, 0]
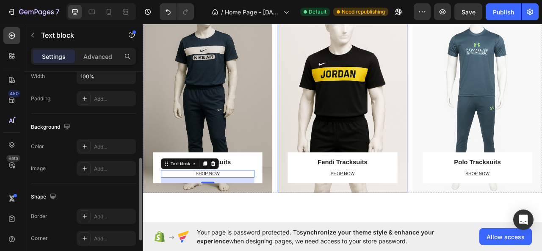
click at [354, 123] on div "Overlay" at bounding box center [396, 116] width 165 height 248
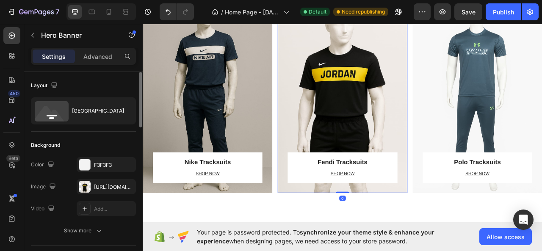
scroll to position [85, 0]
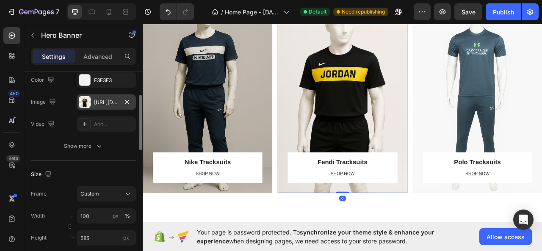
click at [106, 99] on div "[URL][DOMAIN_NAME]" at bounding box center [106, 103] width 25 height 8
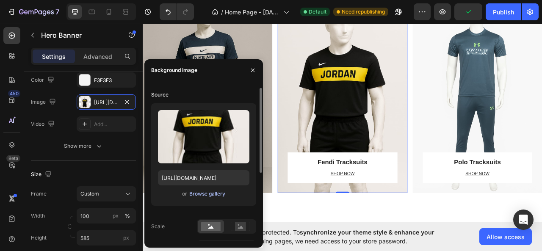
click at [204, 194] on div "Browse gallery" at bounding box center [207, 194] width 36 height 8
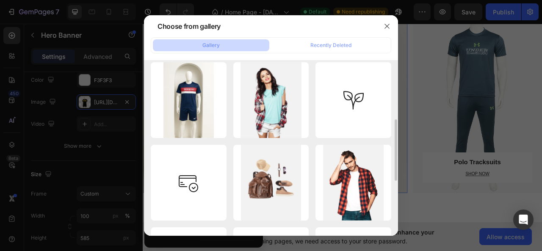
scroll to position [0, 0]
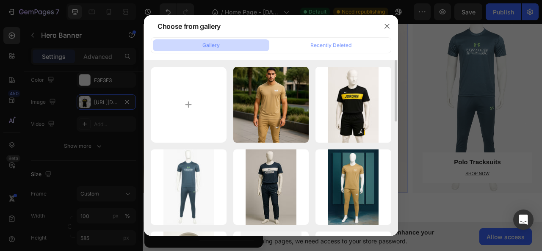
click at [222, 94] on input "file" at bounding box center [189, 105] width 76 height 76
type input "C:\fakepath\369c6609-165a-4f12-8fa1-fe412e97a79f.jpg"
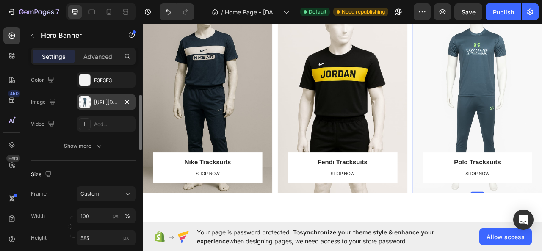
click at [82, 105] on div at bounding box center [85, 102] width 12 height 12
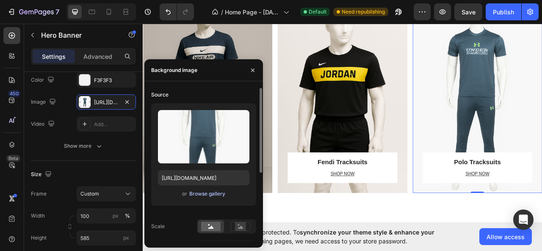
click at [202, 193] on div "Browse gallery" at bounding box center [207, 194] width 36 height 8
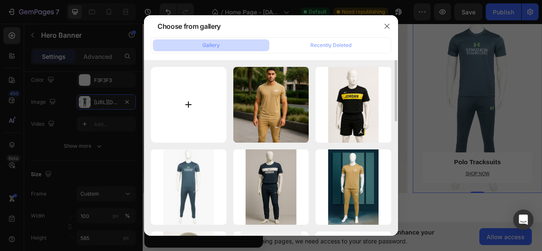
click at [197, 123] on input "file" at bounding box center [189, 105] width 76 height 76
click at [393, 22] on button "button" at bounding box center [387, 26] width 14 height 14
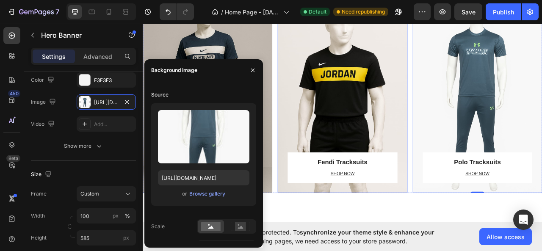
click at [420, 80] on div "Overlay" at bounding box center [396, 116] width 165 height 248
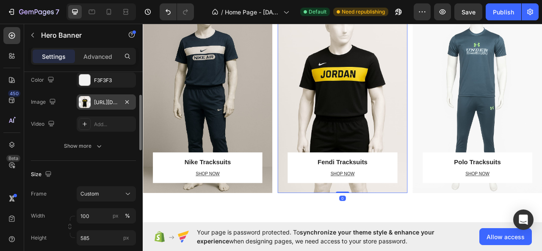
click at [92, 104] on div "[URL][DOMAIN_NAME]" at bounding box center [106, 101] width 59 height 15
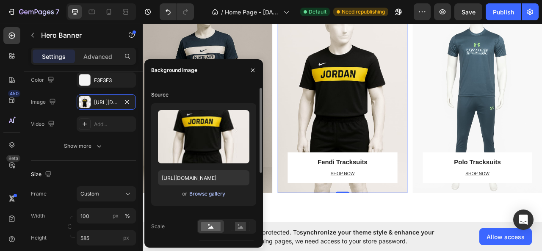
click at [198, 192] on div "Browse gallery" at bounding box center [207, 194] width 36 height 8
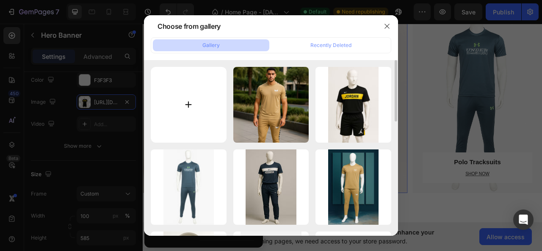
click at [185, 118] on input "file" at bounding box center [189, 105] width 76 height 76
type input "C:\fakepath\369c6609-165a-4f12-8fa1-fe412e97a79f.jpg"
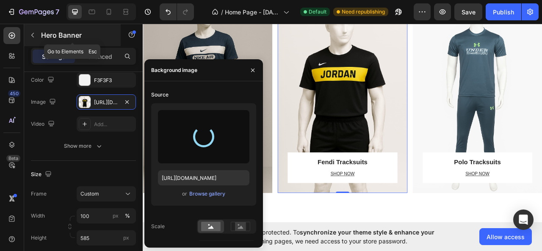
type input "[URL][DOMAIN_NAME]"
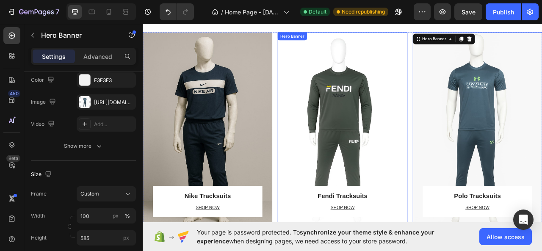
scroll to position [567, 0]
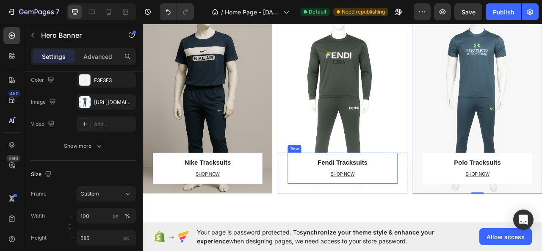
click at [338, 210] on div "Fendi Tracksuits Heading SHOP NOW Text block" at bounding box center [396, 211] width 119 height 32
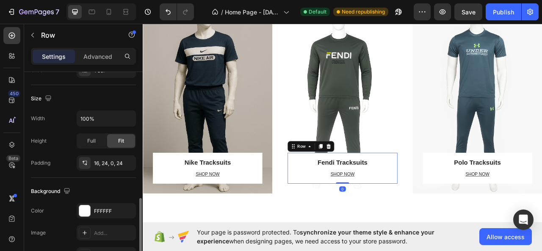
scroll to position [254, 0]
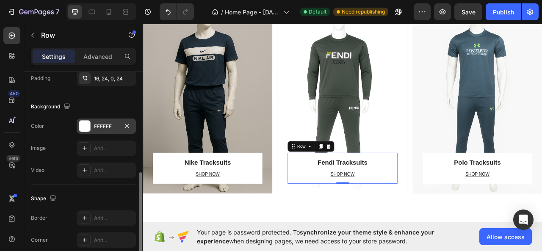
click at [91, 127] on div "FFFFFF" at bounding box center [106, 126] width 59 height 15
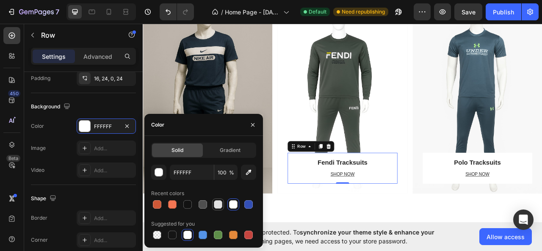
click at [213, 202] on div at bounding box center [218, 204] width 10 height 10
type input "E2E2E2"
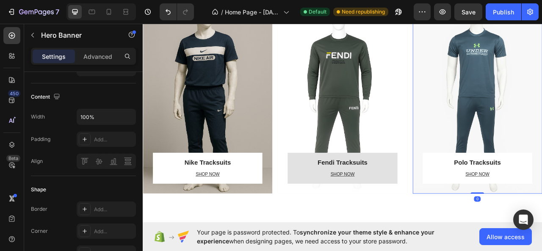
scroll to position [0, 0]
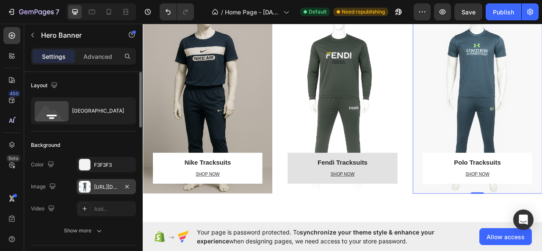
click at [96, 185] on div "[URL][DOMAIN_NAME]" at bounding box center [106, 187] width 25 height 8
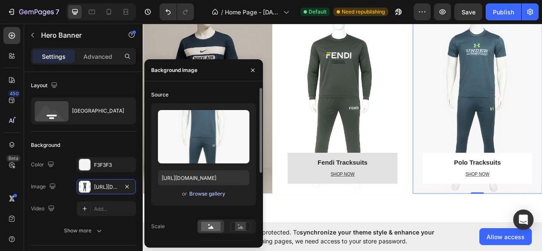
click at [202, 194] on div "Browse gallery" at bounding box center [207, 194] width 36 height 8
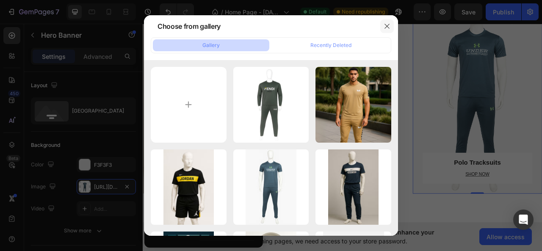
click at [385, 27] on icon "button" at bounding box center [387, 26] width 7 height 7
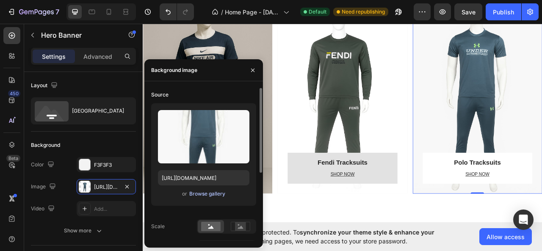
click at [196, 196] on div "Browse gallery" at bounding box center [207, 194] width 36 height 8
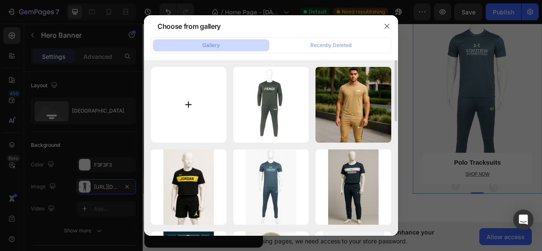
click at [198, 89] on input "file" at bounding box center [189, 105] width 76 height 76
type input "C:\fakepath\WhatsApp Image [DATE] 10.00.18 AM.jpeg"
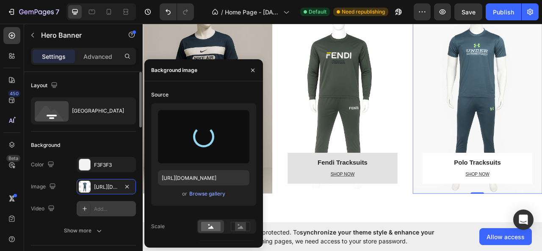
type input "[URL][DOMAIN_NAME]"
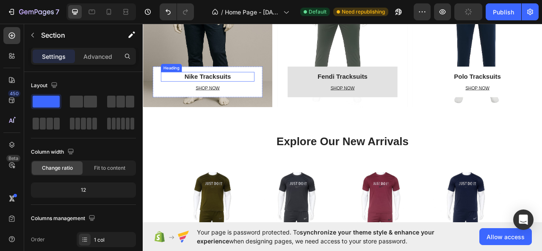
scroll to position [779, 0]
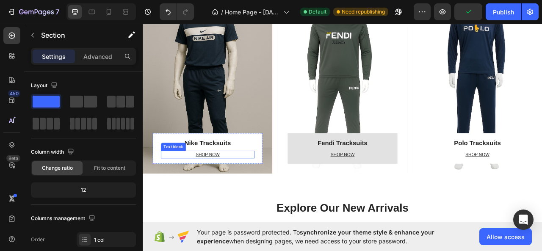
click at [246, 190] on p "SHOP NOW" at bounding box center [224, 191] width 117 height 8
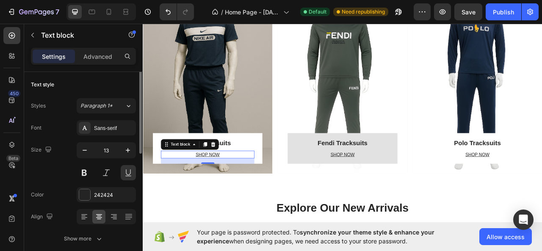
scroll to position [0, 0]
click at [207, 187] on p "SHOP NOW" at bounding box center [224, 191] width 117 height 8
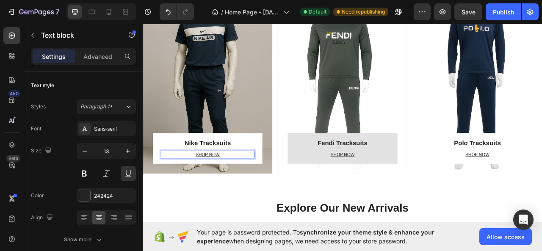
click at [222, 191] on p "SHOP NOW" at bounding box center [224, 191] width 117 height 8
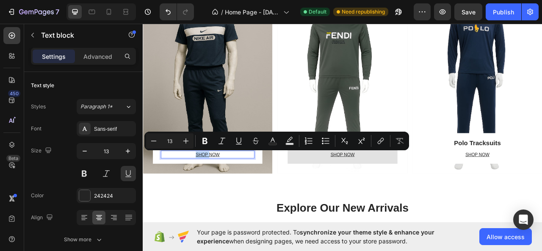
click at [222, 191] on p "SHOP NOW" at bounding box center [224, 191] width 117 height 8
click at [379, 143] on icon "Editor contextual toolbar" at bounding box center [380, 141] width 8 height 8
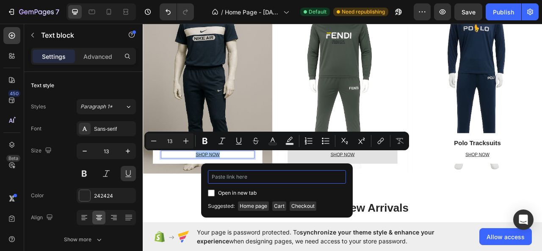
click at [251, 178] on input "Editor contextual toolbar" at bounding box center [277, 177] width 138 height 14
click at [219, 206] on span "Suggested:" at bounding box center [221, 206] width 27 height 9
click at [229, 177] on input "Editor contextual toolbar" at bounding box center [277, 177] width 138 height 14
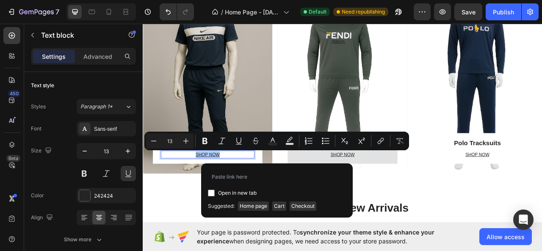
click at [226, 205] on span "Suggested:" at bounding box center [221, 206] width 27 height 9
click at [331, 201] on div "Suggested: Home page Cart Checkout" at bounding box center [277, 204] width 138 height 13
click at [227, 202] on span "Suggested:" at bounding box center [221, 206] width 27 height 9
click at [238, 177] on input "Editor contextual toolbar" at bounding box center [277, 177] width 138 height 14
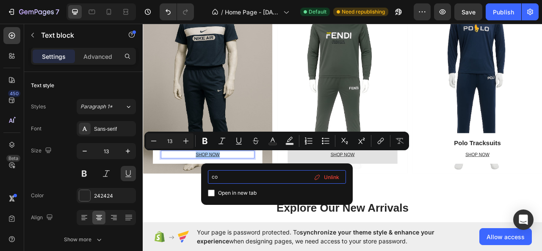
type input "c"
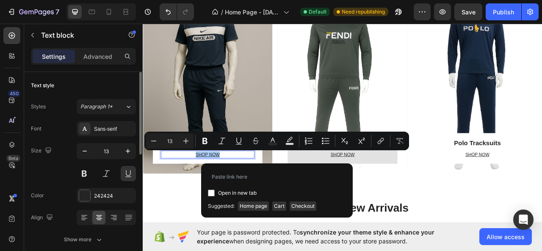
click at [60, 174] on div "Size 13" at bounding box center [83, 162] width 105 height 38
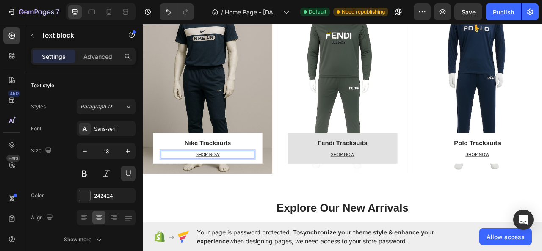
click at [246, 189] on p "SHOP NOW" at bounding box center [224, 191] width 117 height 8
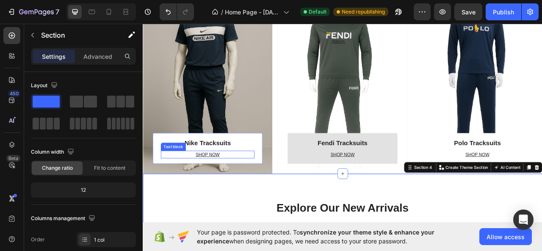
click at [253, 187] on p "SHOP NOW" at bounding box center [224, 191] width 117 height 8
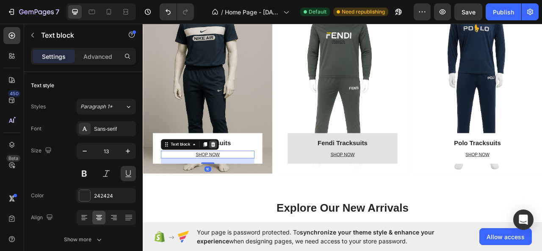
click at [233, 177] on icon at bounding box center [233, 178] width 6 height 6
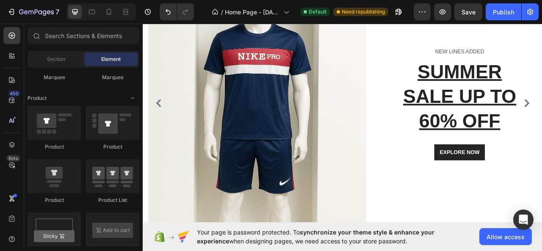
scroll to position [84, 0]
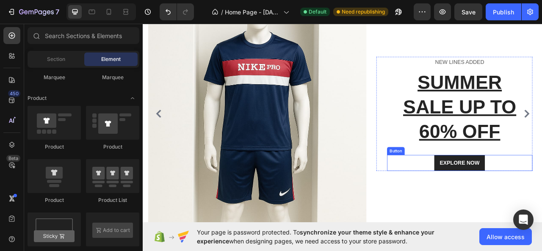
click at [542, 200] on div "EXPLORE NOW Button" at bounding box center [545, 201] width 185 height 20
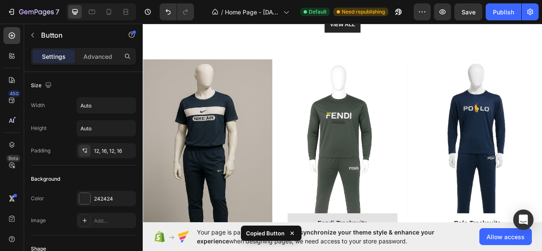
scroll to position [804, 0]
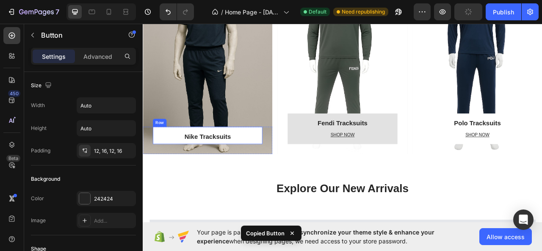
click at [282, 160] on div "Nike Tracksuits Heading Row" at bounding box center [224, 166] width 139 height 22
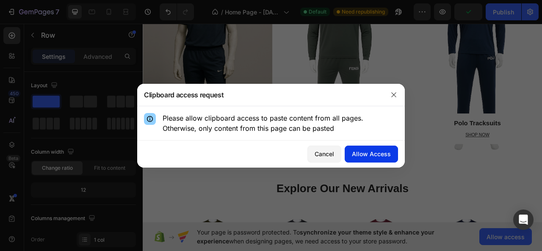
click at [350, 150] on button "Allow Access" at bounding box center [371, 154] width 53 height 17
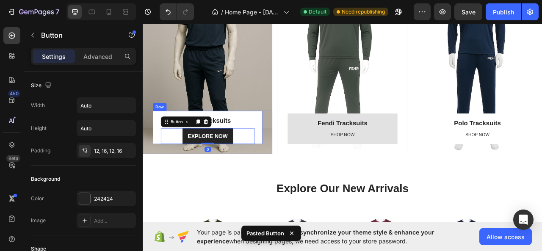
click at [274, 140] on div "Nike Tracksuits Heading EXPLORE NOW Button 0 Row" at bounding box center [224, 156] width 139 height 43
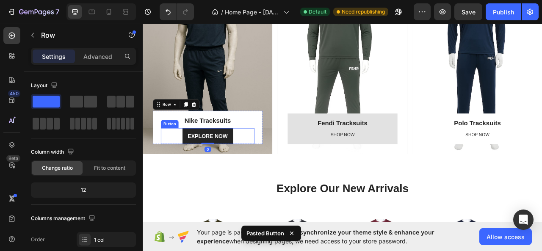
click at [263, 163] on div "EXPLORE NOW Button" at bounding box center [225, 167] width 119 height 20
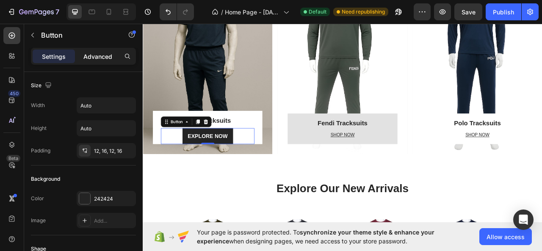
click at [109, 60] on p "Advanced" at bounding box center [97, 56] width 29 height 9
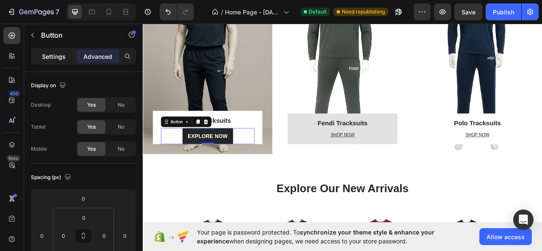
click at [51, 59] on p "Settings" at bounding box center [54, 56] width 24 height 9
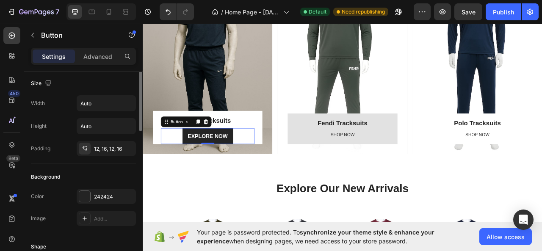
scroll to position [0, 0]
click at [86, 194] on div at bounding box center [84, 198] width 11 height 11
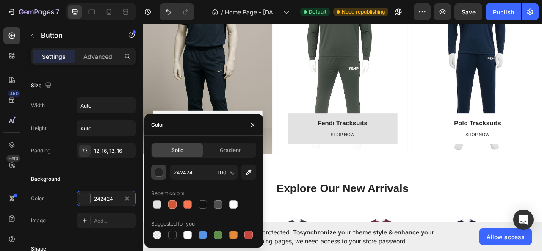
click at [160, 171] on div "button" at bounding box center [159, 173] width 8 height 8
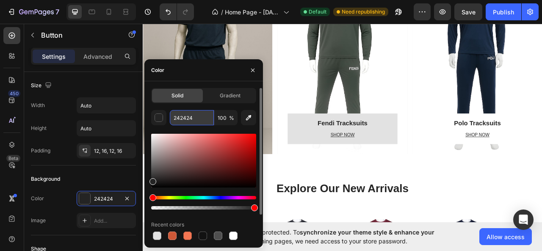
click at [186, 119] on input "242424" at bounding box center [192, 117] width 44 height 15
type input "242424"
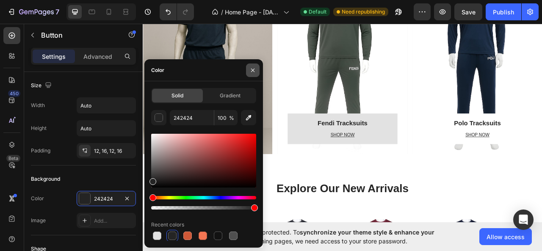
click at [257, 68] on button "button" at bounding box center [253, 71] width 14 height 14
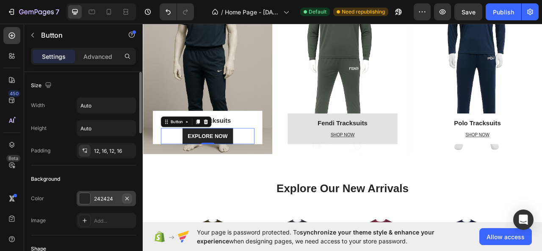
click at [124, 196] on icon "button" at bounding box center [127, 198] width 7 height 7
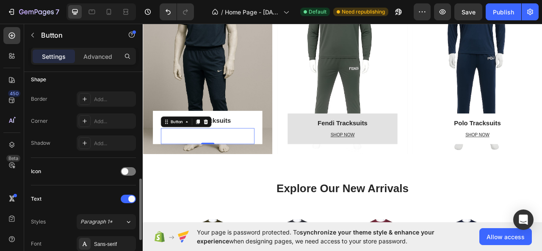
scroll to position [254, 0]
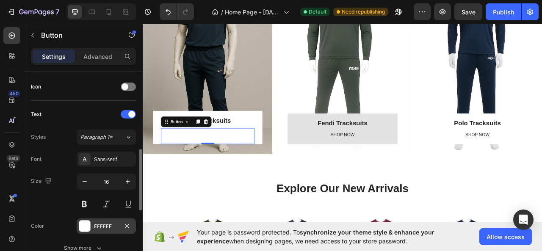
click at [90, 227] on div at bounding box center [85, 226] width 12 height 12
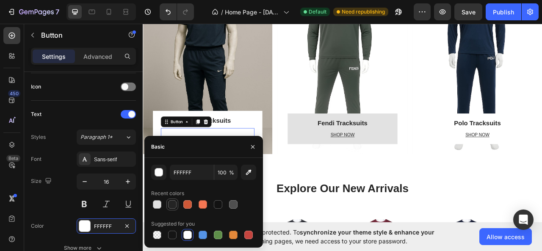
click at [168, 205] on div at bounding box center [172, 204] width 10 height 10
type input "242424"
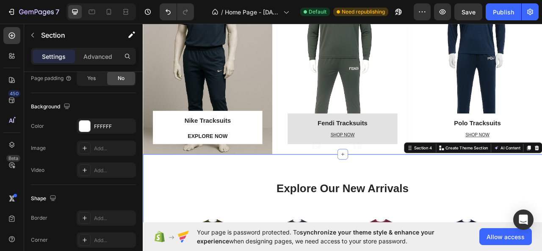
scroll to position [0, 0]
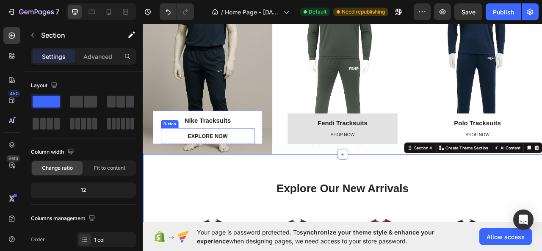
click at [262, 168] on div "EXPLORE NOW Button" at bounding box center [225, 167] width 119 height 20
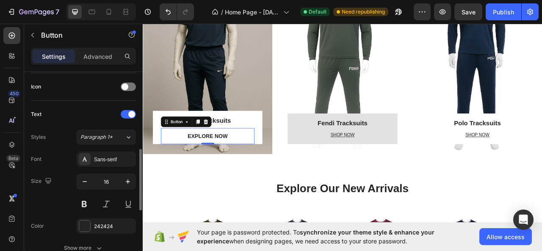
scroll to position [296, 0]
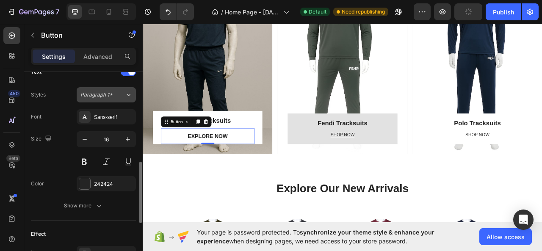
click at [102, 92] on span "Paragraph 1*" at bounding box center [96, 95] width 32 height 8
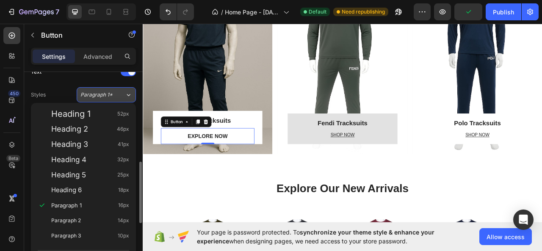
click at [102, 92] on span "Paragraph 1*" at bounding box center [96, 95] width 32 height 8
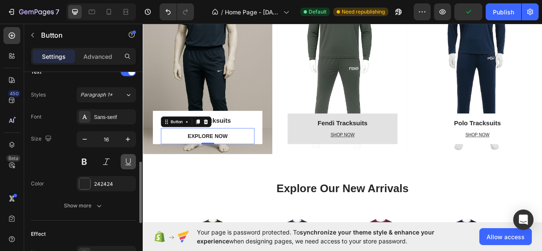
click at [127, 159] on button at bounding box center [128, 161] width 15 height 15
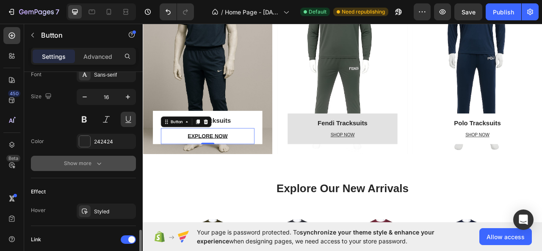
scroll to position [381, 0]
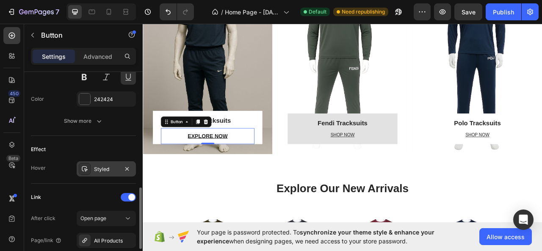
click at [101, 167] on div "Styled" at bounding box center [106, 170] width 25 height 8
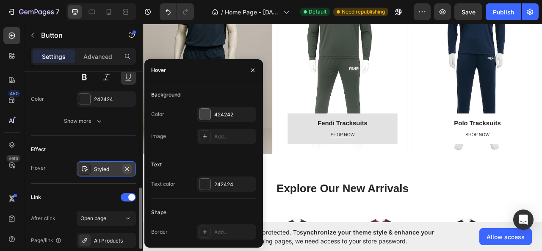
click at [126, 166] on icon "button" at bounding box center [127, 169] width 7 height 7
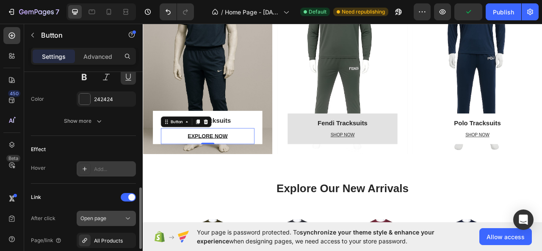
scroll to position [468, 0]
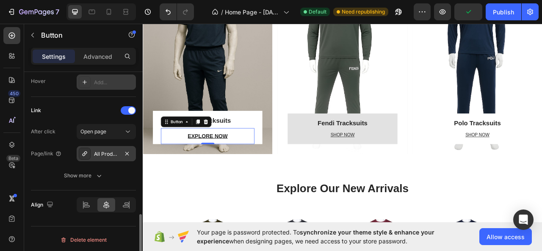
click at [92, 154] on div "All Products" at bounding box center [106, 153] width 59 height 15
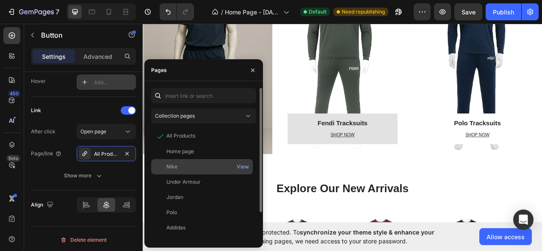
click at [187, 174] on div "Nike View" at bounding box center [202, 181] width 102 height 15
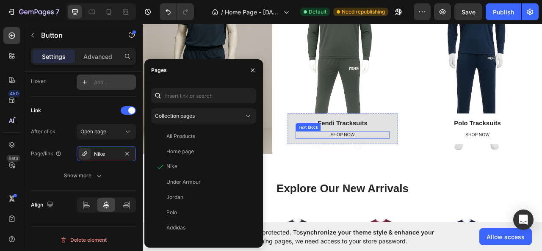
click at [366, 169] on p "SHOP NOW" at bounding box center [396, 166] width 117 height 8
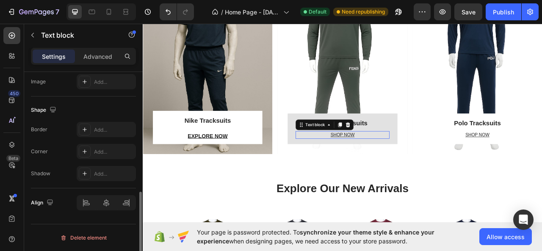
scroll to position [0, 0]
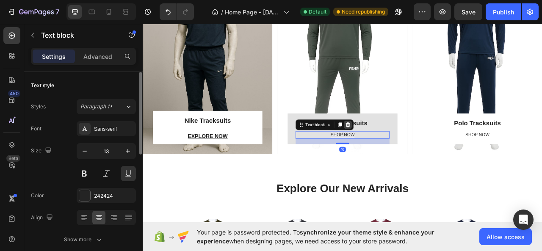
click at [404, 150] on icon at bounding box center [403, 152] width 7 height 7
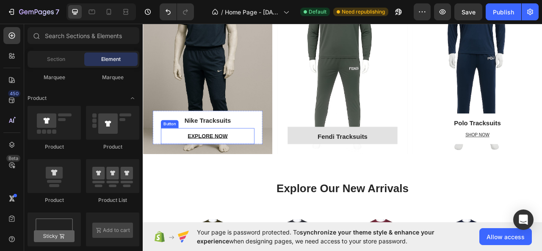
click at [257, 167] on div "EXPLORE NOW Button" at bounding box center [225, 167] width 119 height 20
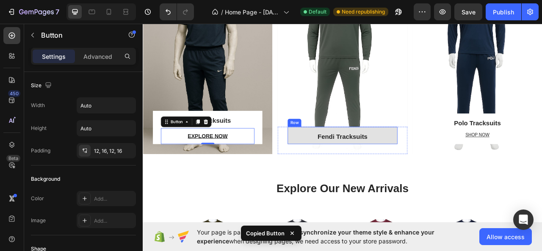
click at [331, 169] on div "Fendi Tracksuits Heading Row" at bounding box center [396, 166] width 139 height 22
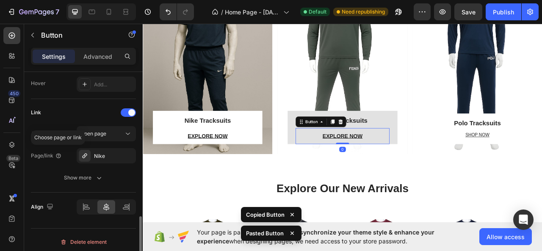
scroll to position [468, 0]
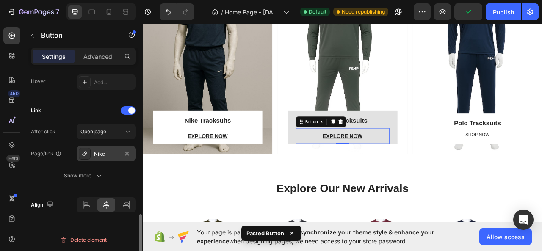
click at [86, 151] on icon at bounding box center [84, 153] width 7 height 7
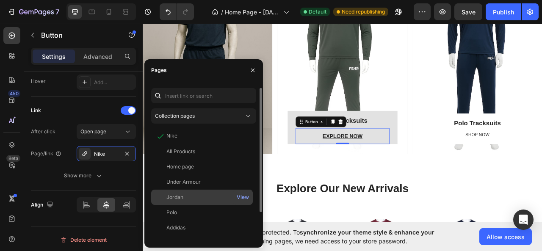
scroll to position [35, 0]
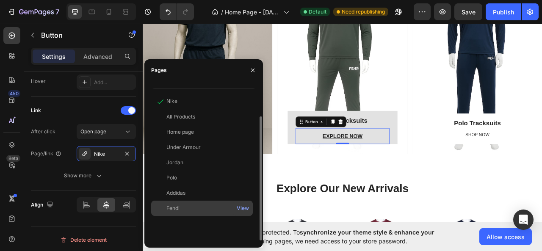
click at [180, 204] on div "Fendi View" at bounding box center [202, 208] width 102 height 15
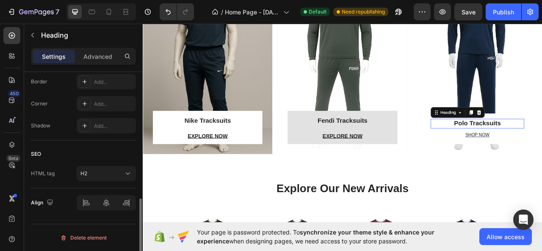
scroll to position [0, 0]
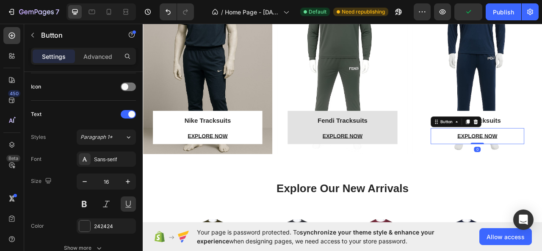
scroll to position [468, 0]
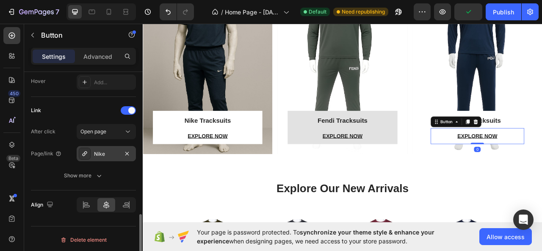
click at [90, 152] on div at bounding box center [85, 154] width 12 height 12
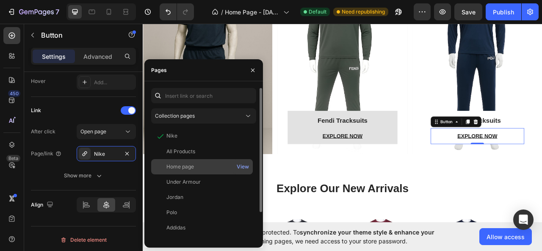
scroll to position [35, 0]
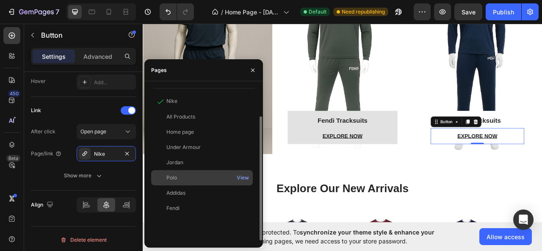
click at [180, 185] on div "Polo View" at bounding box center [202, 192] width 102 height 15
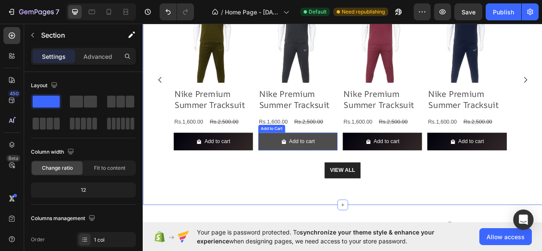
scroll to position [1071, 0]
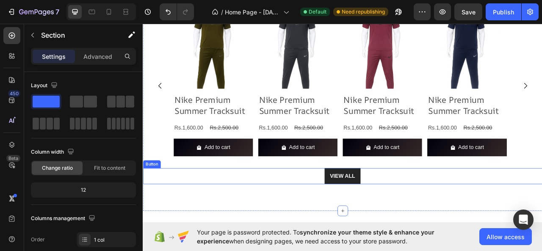
click at [433, 215] on div "VIEW ALL Button" at bounding box center [397, 218] width 508 height 20
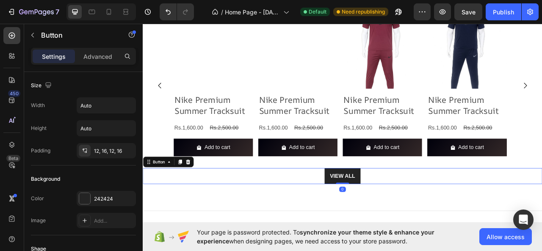
scroll to position [402, 0]
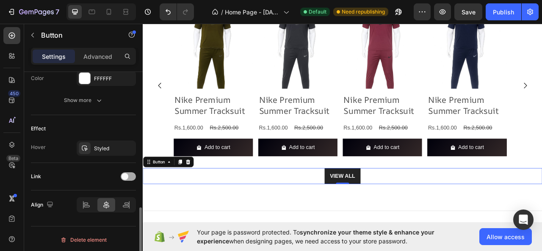
click at [134, 173] on div at bounding box center [128, 176] width 15 height 8
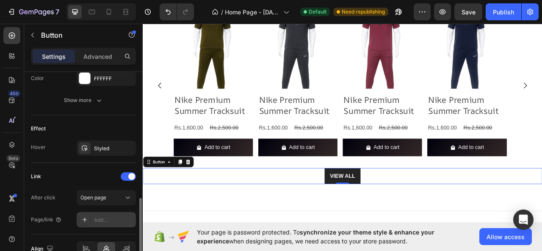
click at [95, 216] on div "Add..." at bounding box center [114, 220] width 40 height 8
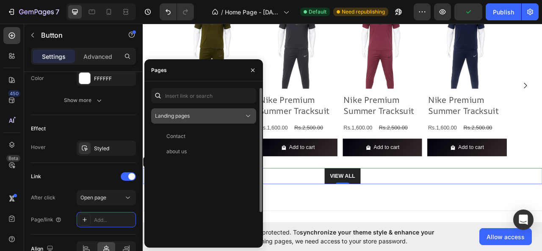
click at [177, 120] on div "Landing pages" at bounding box center [203, 116] width 97 height 8
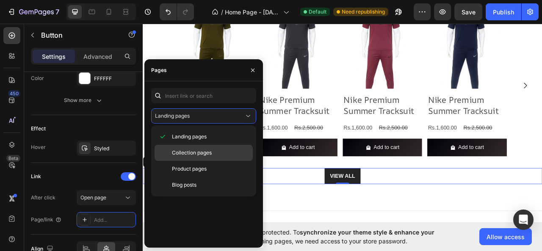
click at [195, 161] on div "Collection pages" at bounding box center [204, 169] width 98 height 16
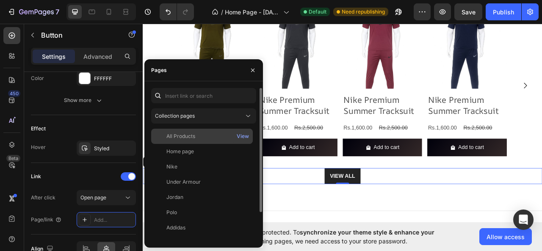
click at [188, 137] on div "All Products" at bounding box center [180, 137] width 29 height 8
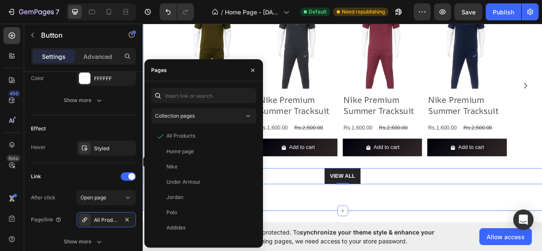
click at [433, 232] on div "Explore Our New Arrivals Heading Row Product Images Nike Premium Summer Tracksu…" at bounding box center [397, 92] width 508 height 339
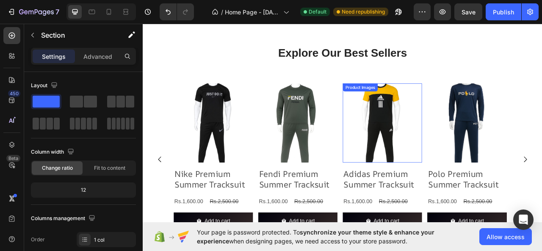
scroll to position [461, 0]
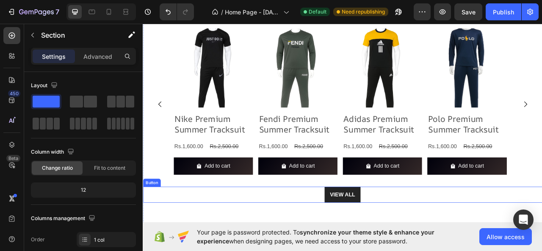
click at [422, 246] on div "VIEW ALL Button" at bounding box center [397, 242] width 508 height 20
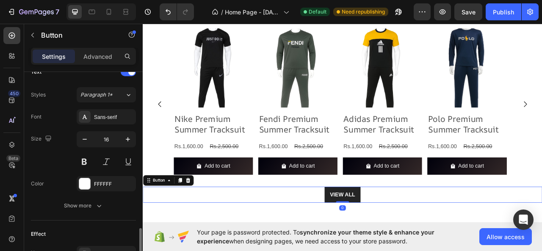
scroll to position [381, 0]
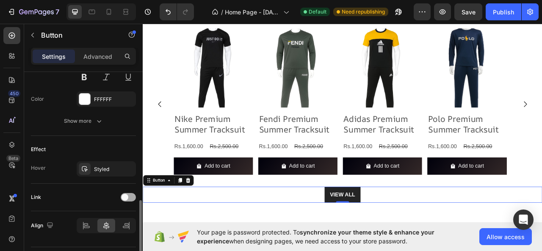
click at [130, 193] on div at bounding box center [128, 197] width 15 height 8
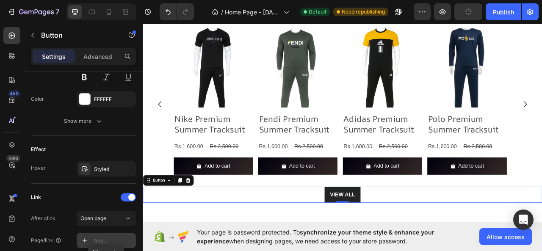
scroll to position [446, 0]
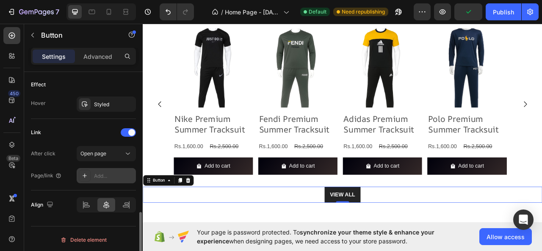
click at [95, 177] on div "Add..." at bounding box center [114, 176] width 40 height 8
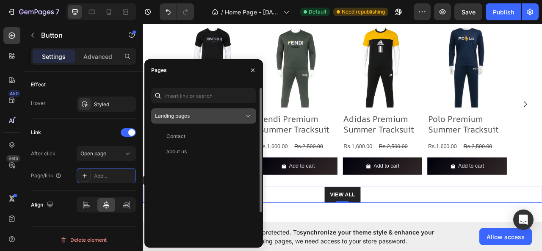
click at [179, 120] on div "Landing pages" at bounding box center [203, 116] width 97 height 8
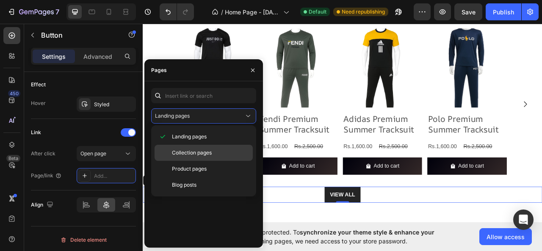
click at [192, 154] on span "Collection pages" at bounding box center [192, 153] width 40 height 8
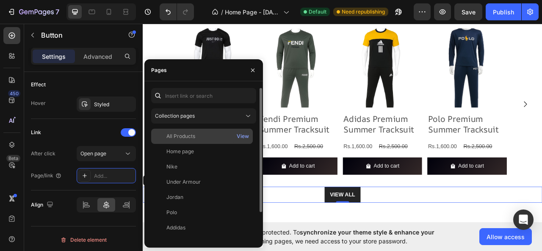
click at [181, 139] on div "All Products" at bounding box center [180, 137] width 29 height 8
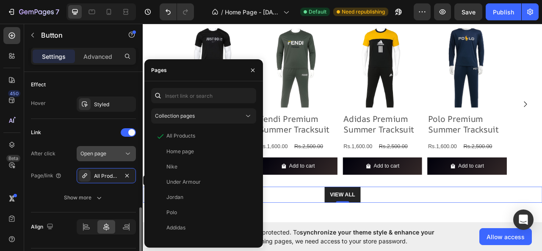
click at [116, 151] on div "Open page" at bounding box center [101, 154] width 43 height 8
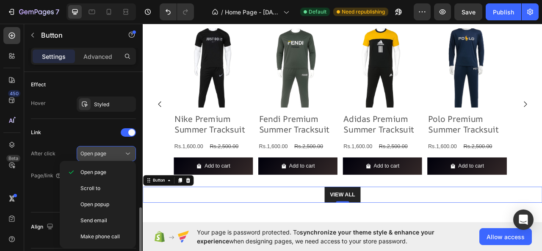
click at [109, 150] on div "Open page" at bounding box center [101, 154] width 43 height 8
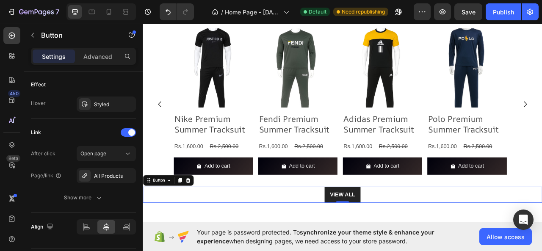
scroll to position [334, 0]
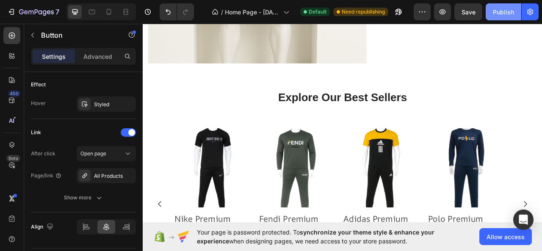
click at [493, 12] on div "Publish" at bounding box center [503, 12] width 21 height 9
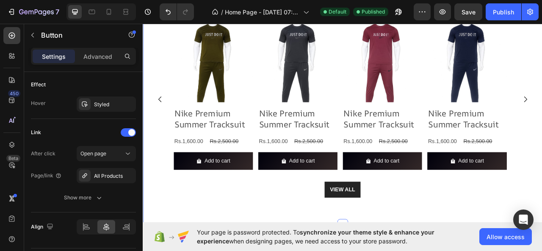
scroll to position [1240, 0]
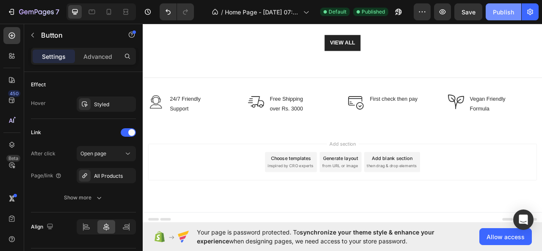
click at [495, 10] on div "Publish" at bounding box center [503, 12] width 21 height 9
